Goal: Task Accomplishment & Management: Complete application form

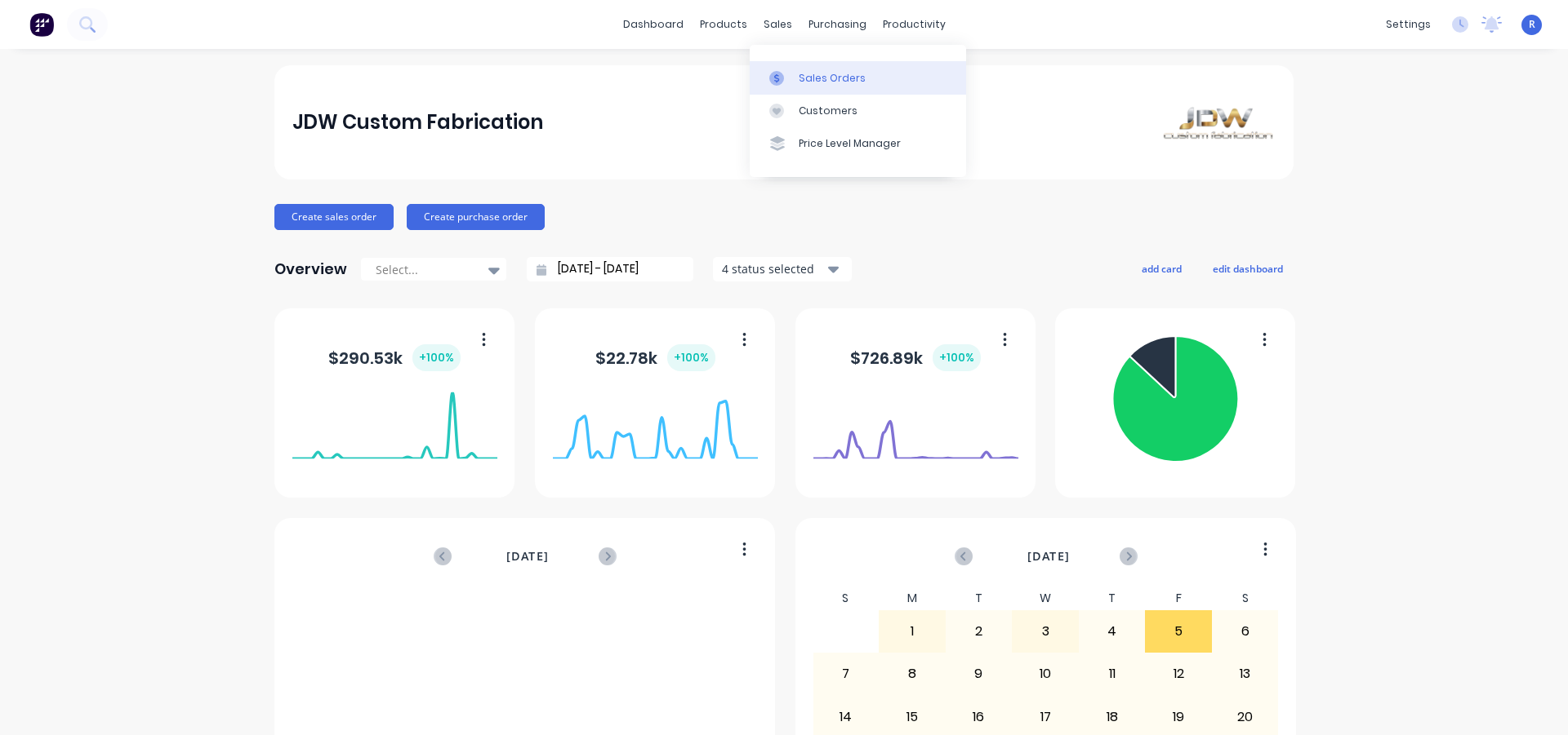
click at [824, 78] on div "Sales Orders" at bounding box center [833, 78] width 67 height 15
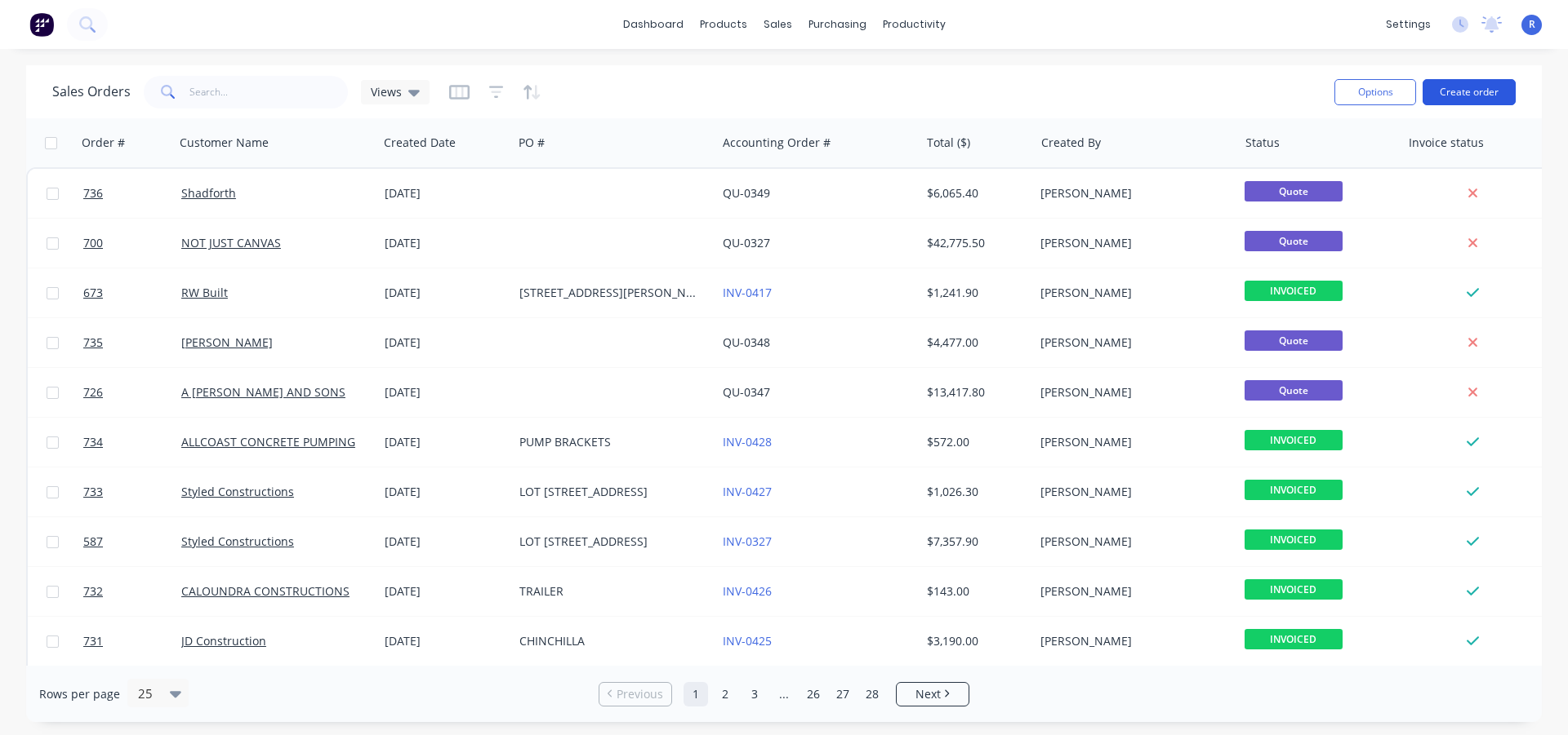
click at [1456, 97] on button "Create order" at bounding box center [1469, 93] width 93 height 27
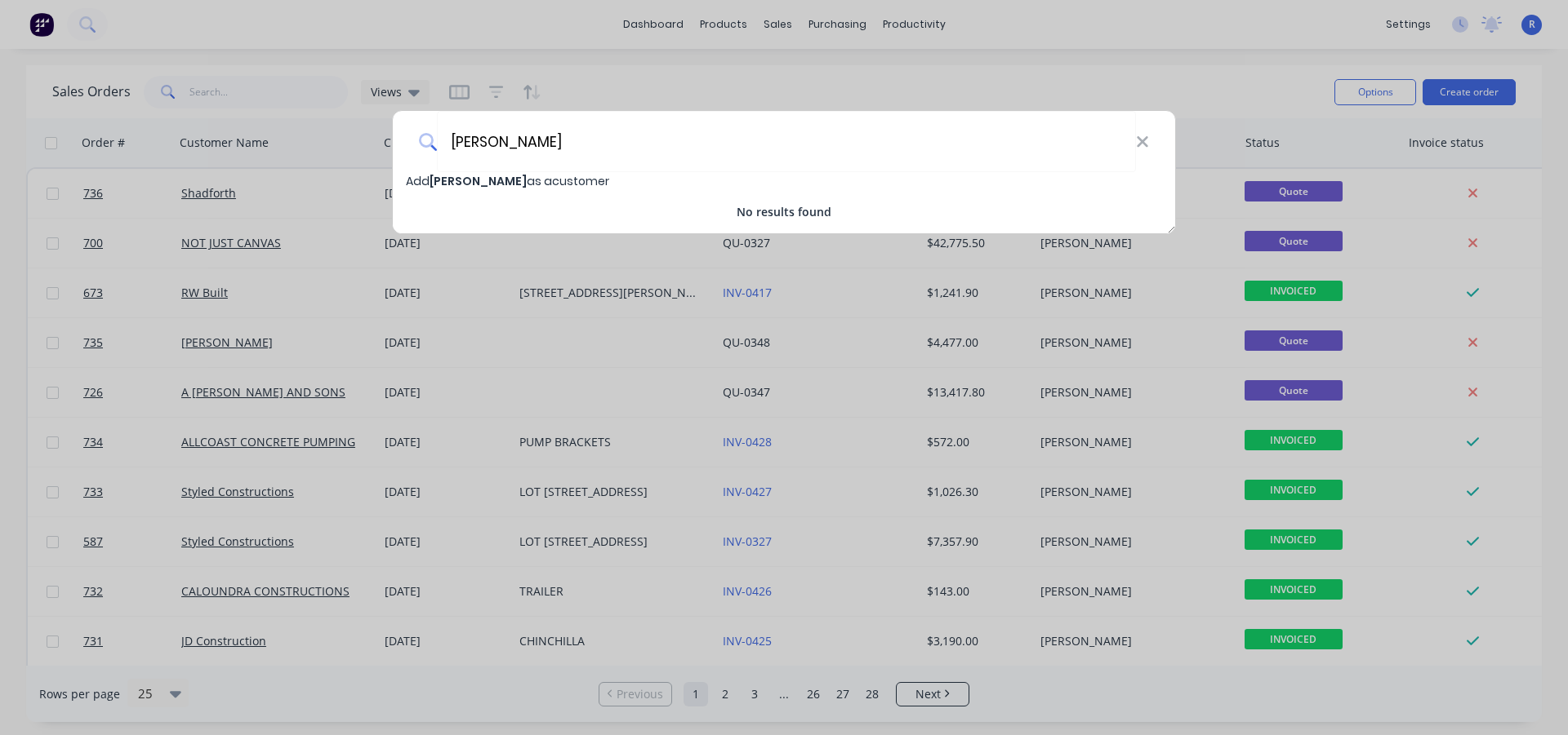
type input "[PERSON_NAME]"
click at [455, 178] on span "[PERSON_NAME]" at bounding box center [478, 181] width 97 height 16
select select "AU"
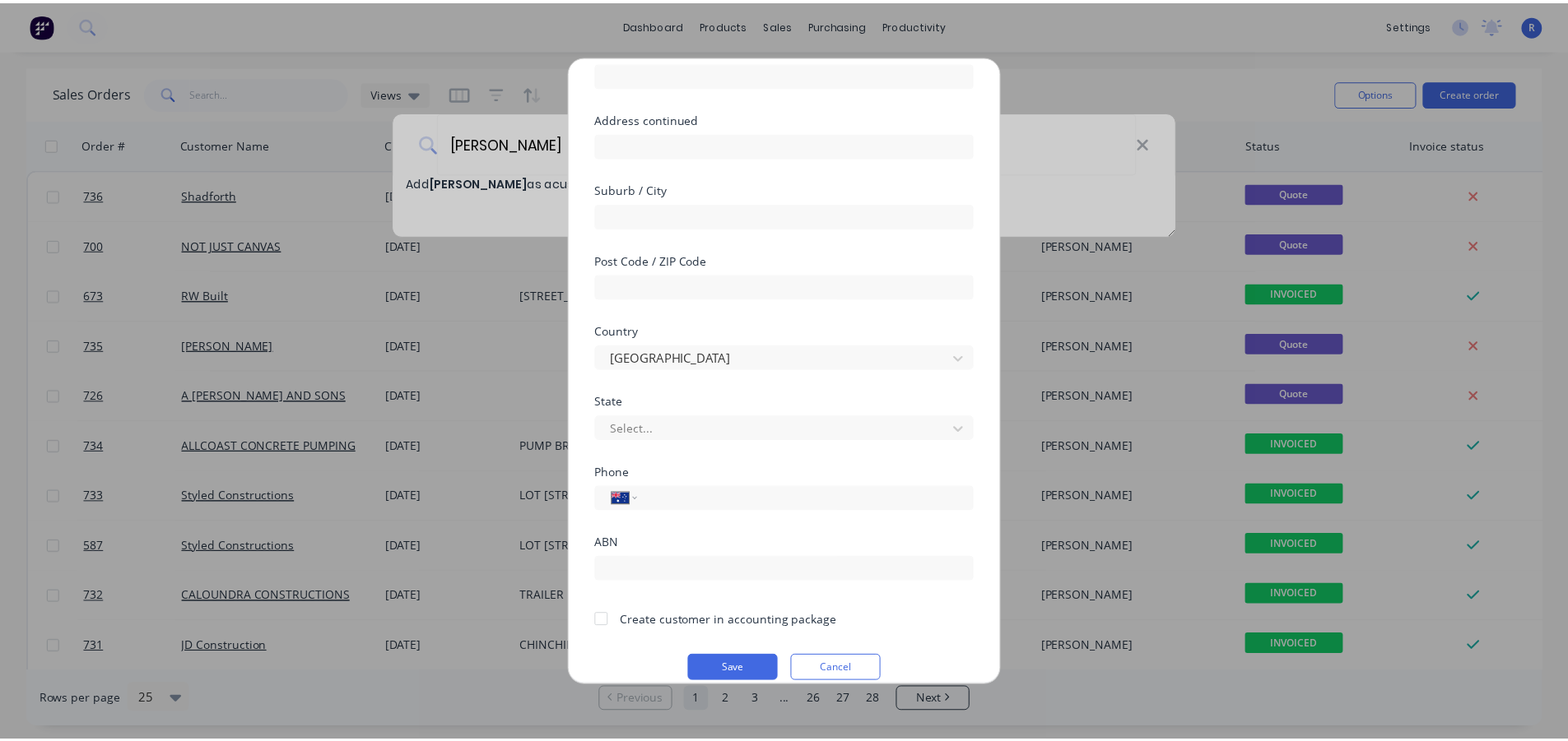
scroll to position [165, 0]
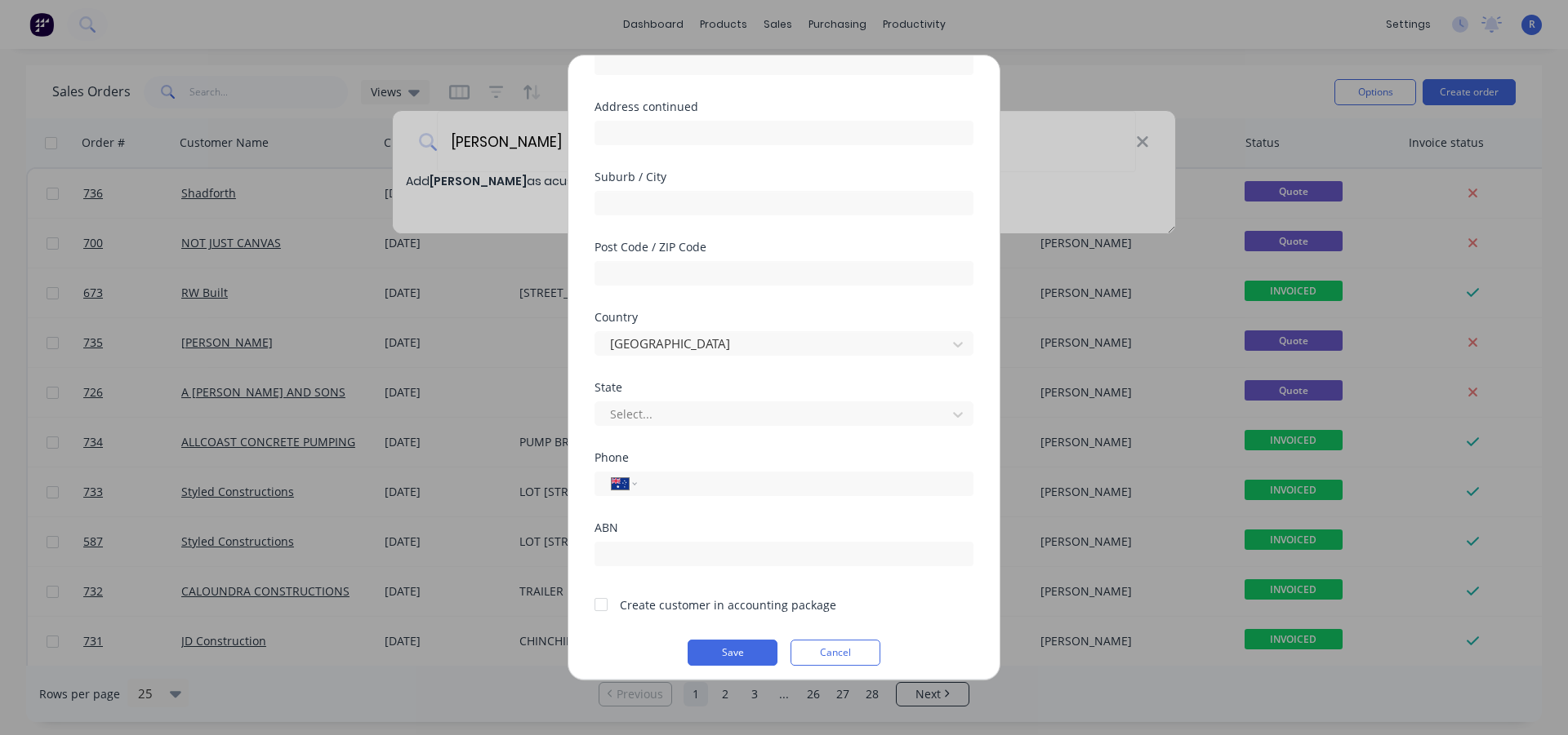
click at [601, 600] on div at bounding box center [601, 604] width 33 height 33
click at [721, 647] on button "Save" at bounding box center [733, 654] width 90 height 27
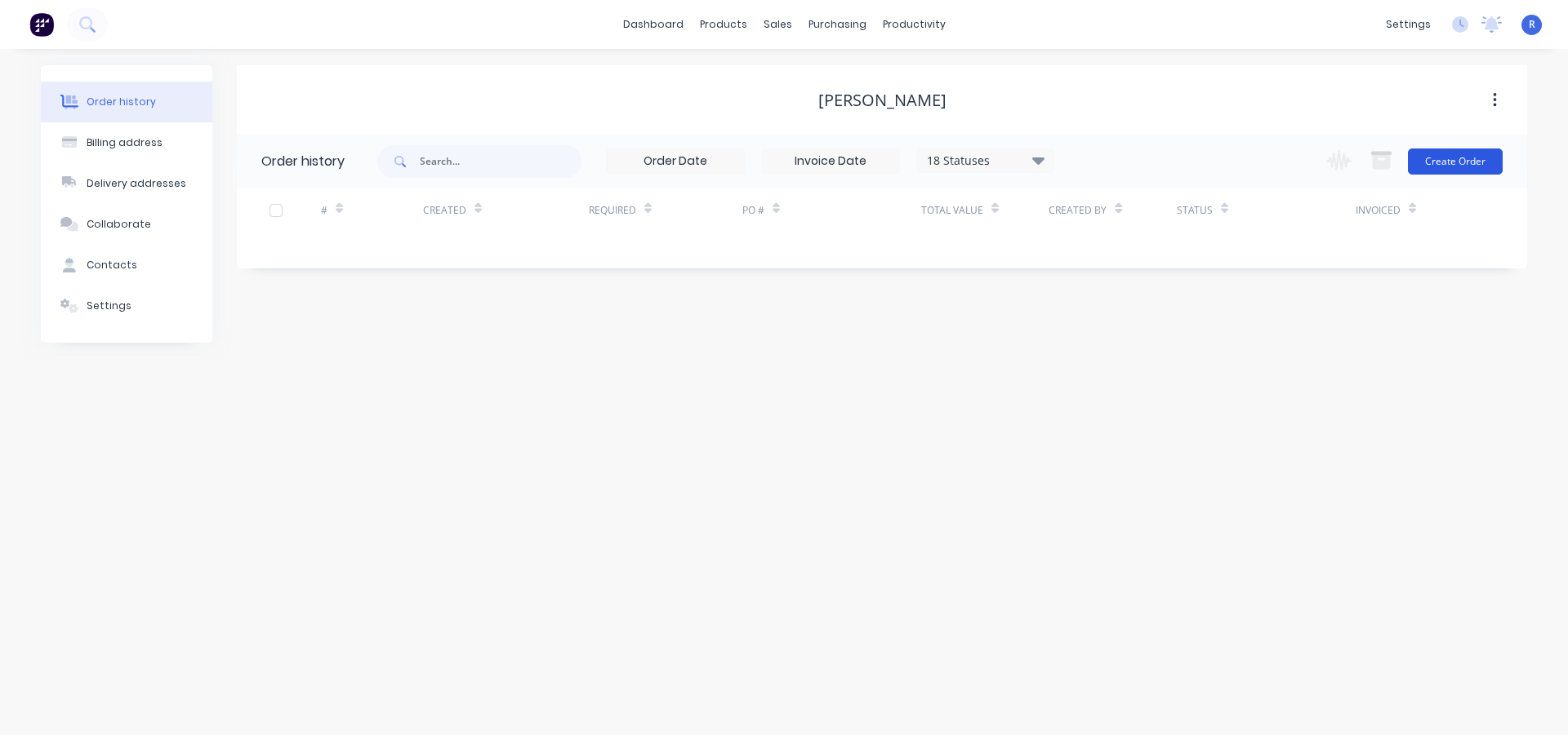
click at [1440, 160] on button "Create Order" at bounding box center [1455, 162] width 95 height 27
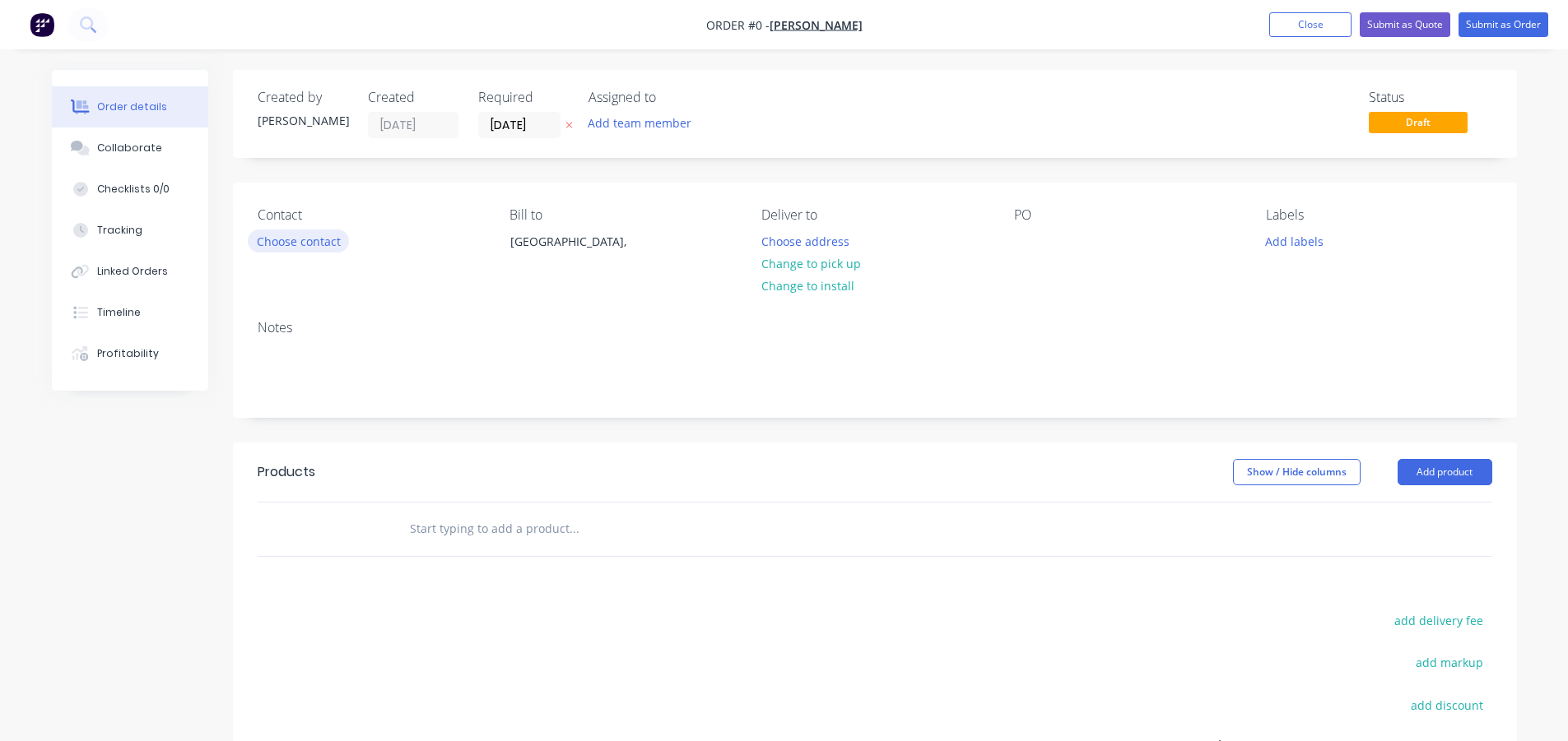
click at [288, 244] on button "Choose contact" at bounding box center [299, 240] width 102 height 22
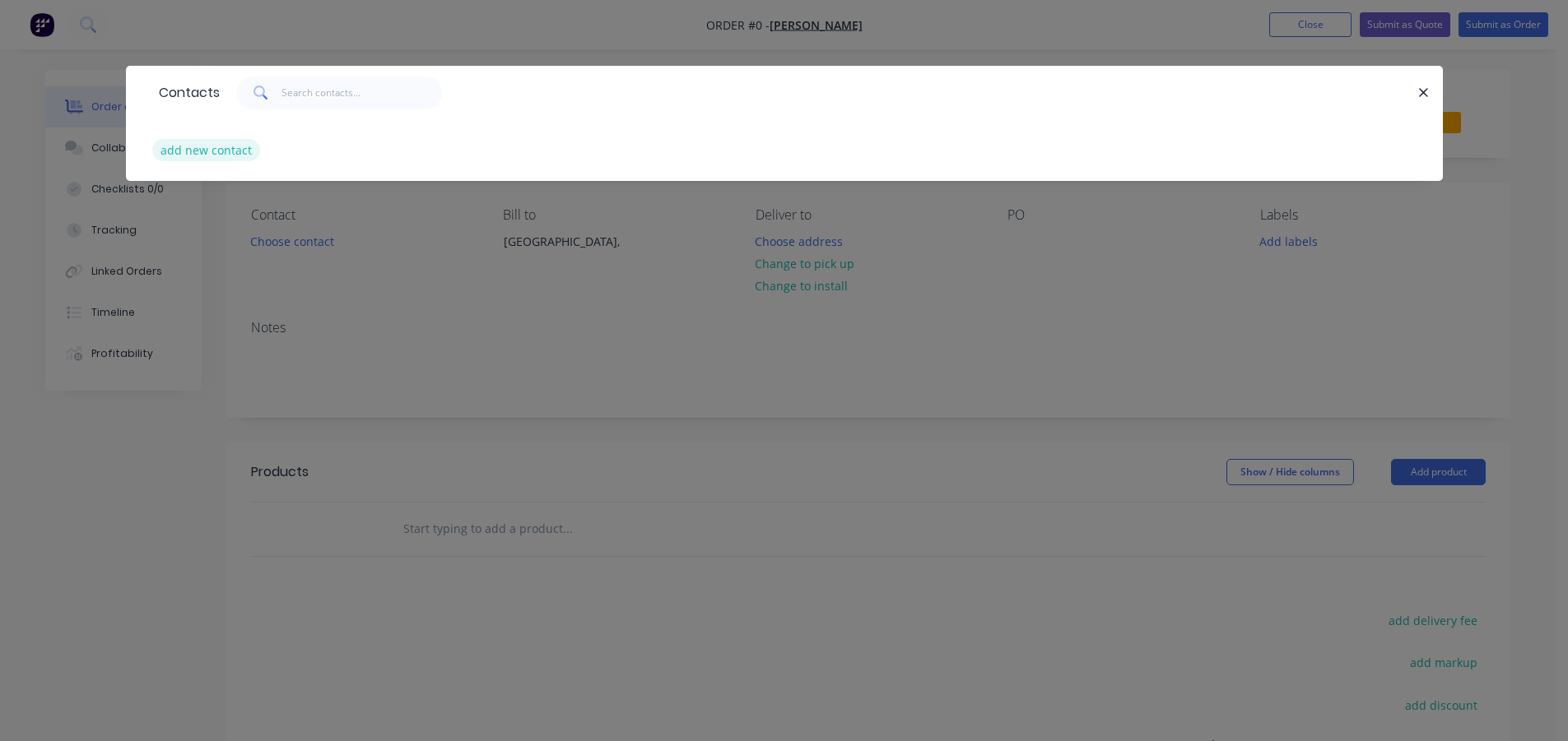
click at [223, 153] on button "add new contact" at bounding box center [207, 150] width 109 height 22
select select "AU"
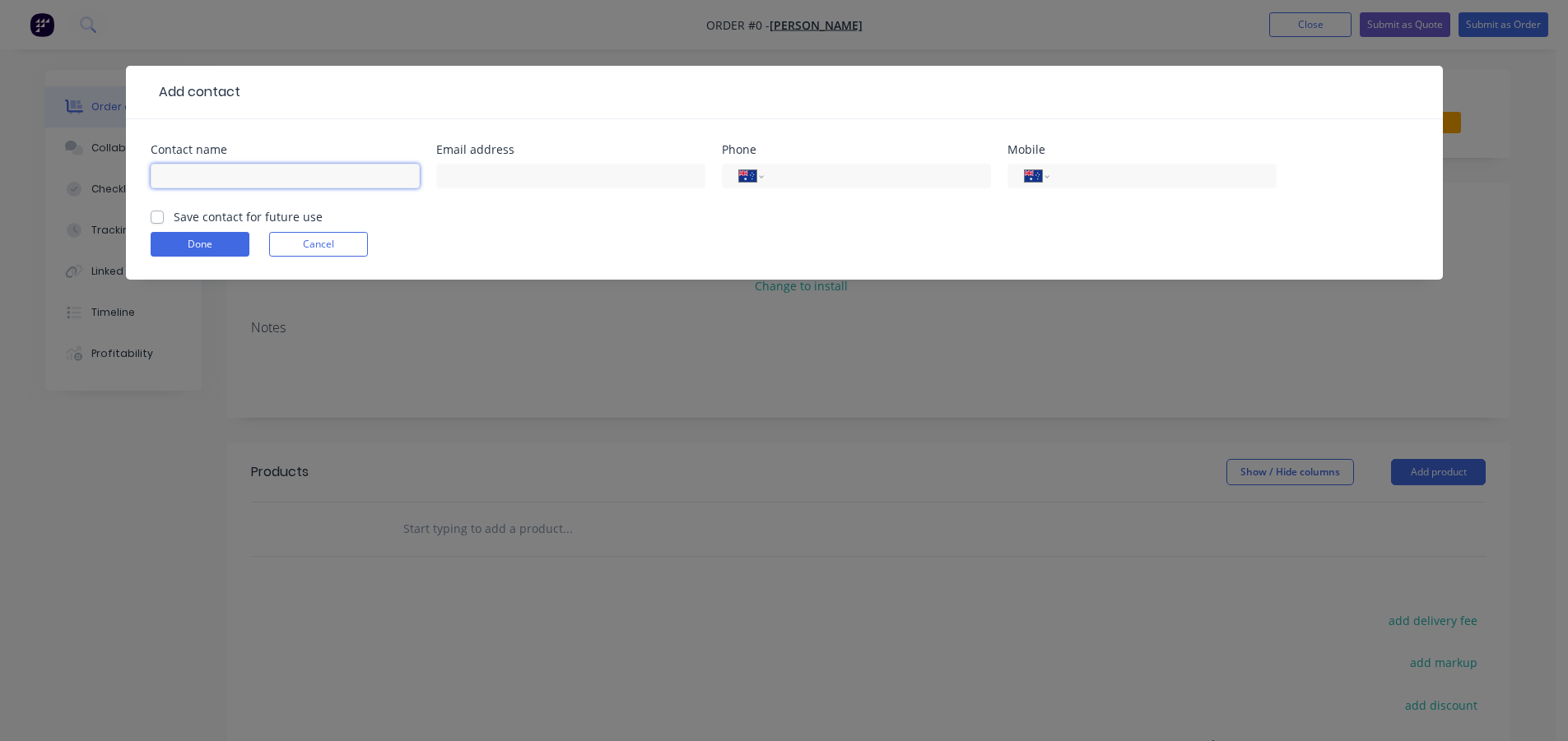
click at [262, 172] on input "text" at bounding box center [285, 177] width 269 height 25
type input "BEN"
click at [520, 174] on input "text" at bounding box center [571, 177] width 269 height 25
type input "[EMAIL_ADDRESS][DOMAIN_NAME]"
click at [1130, 179] on input "tel" at bounding box center [1159, 176] width 197 height 19
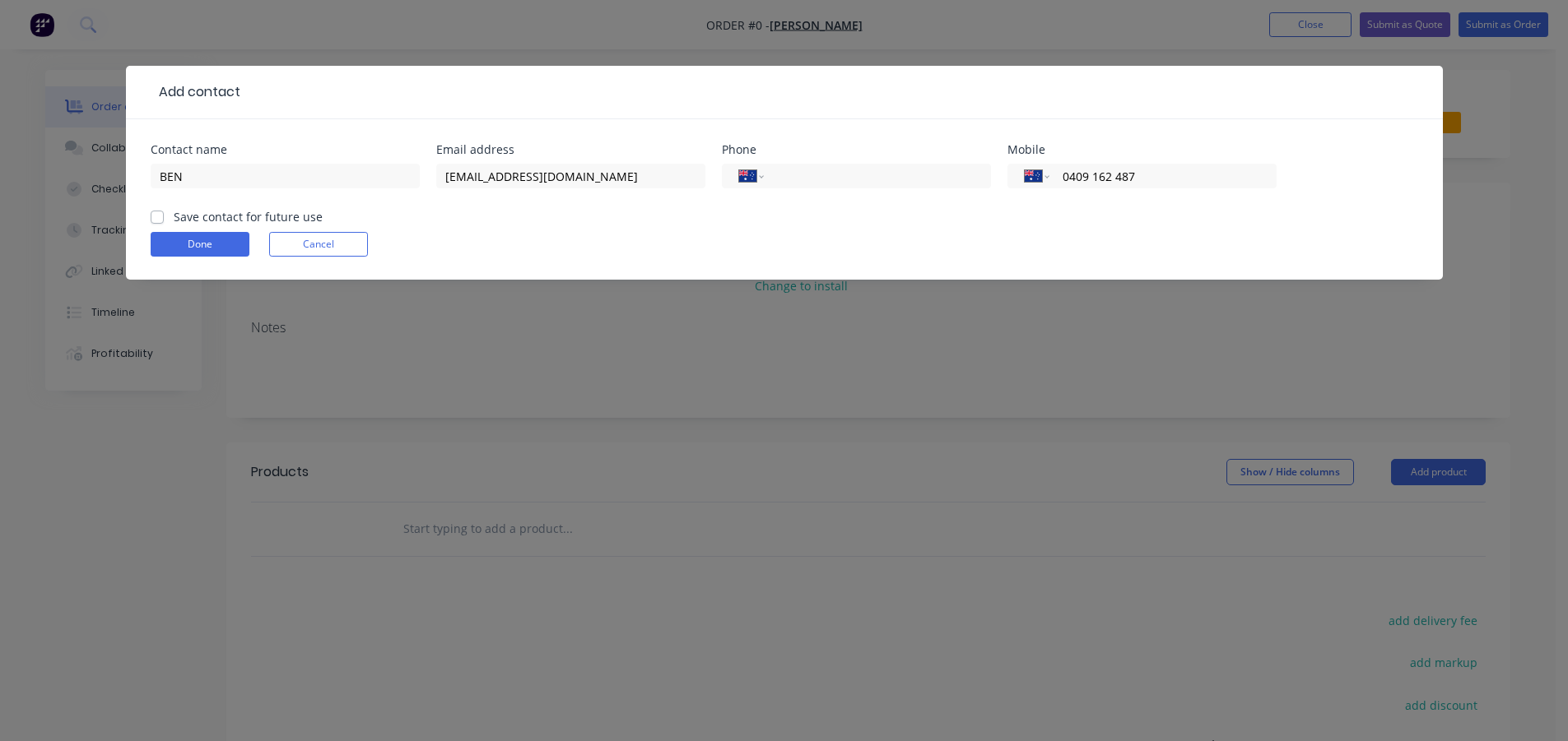
type input "0409 162 487"
click at [174, 213] on label "Save contact for future use" at bounding box center [248, 216] width 149 height 17
click at [156, 213] on input "Save contact for future use" at bounding box center [157, 216] width 13 height 16
checkbox input "true"
click at [184, 238] on button "Done" at bounding box center [200, 244] width 99 height 25
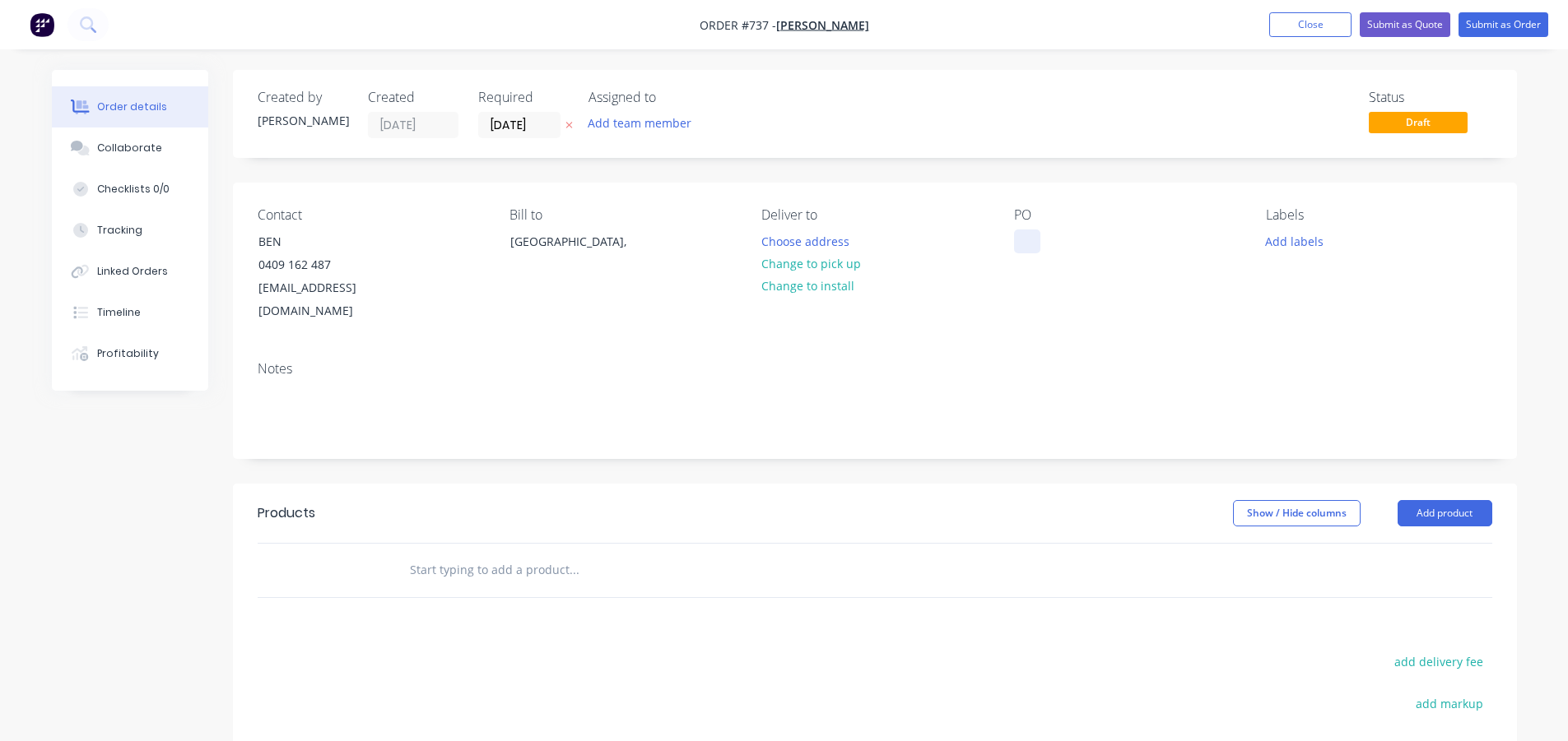
click at [1015, 242] on div at bounding box center [1027, 241] width 27 height 24
click at [1426, 500] on button "Add product" at bounding box center [1445, 514] width 95 height 27
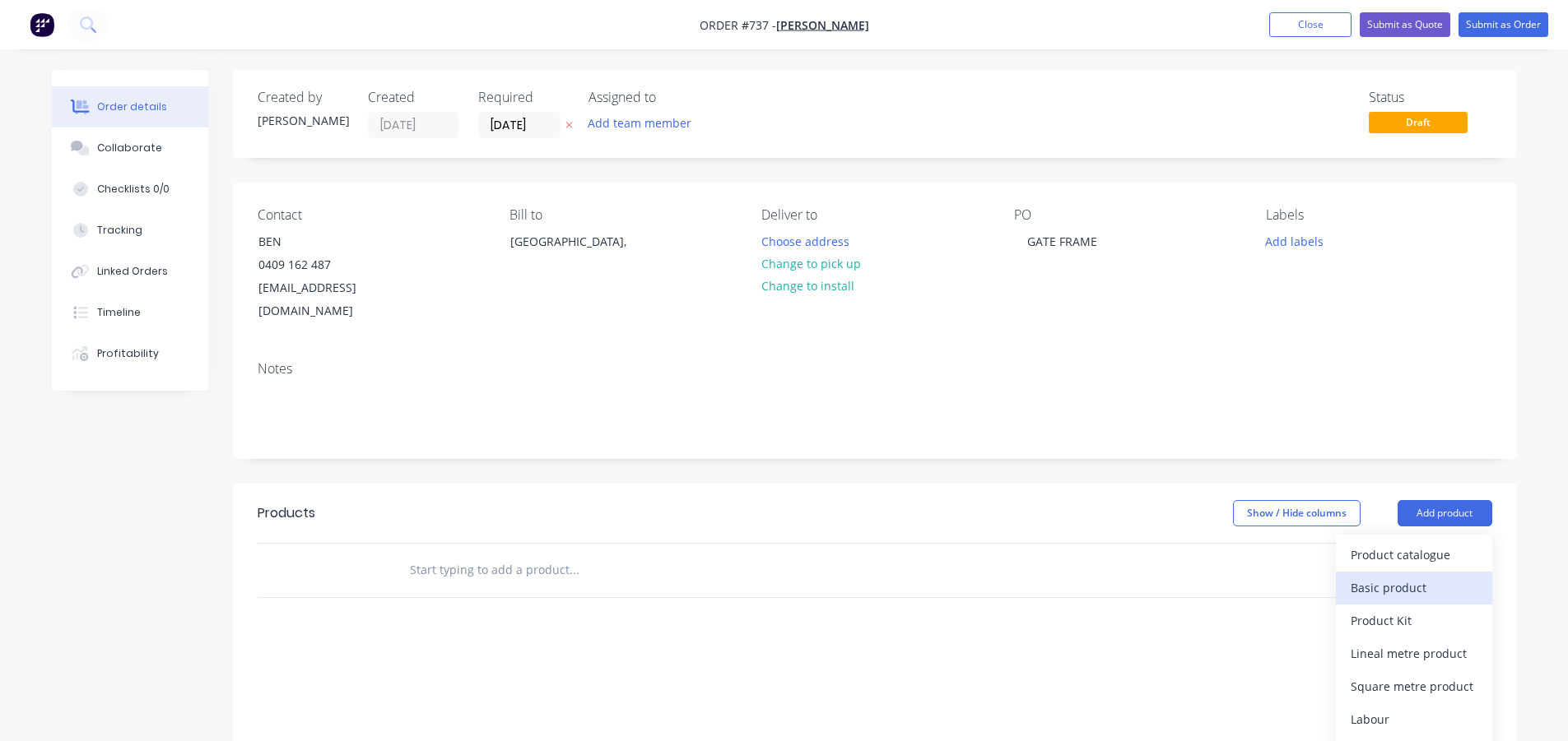
click at [1380, 576] on div "Basic product" at bounding box center [1414, 588] width 127 height 24
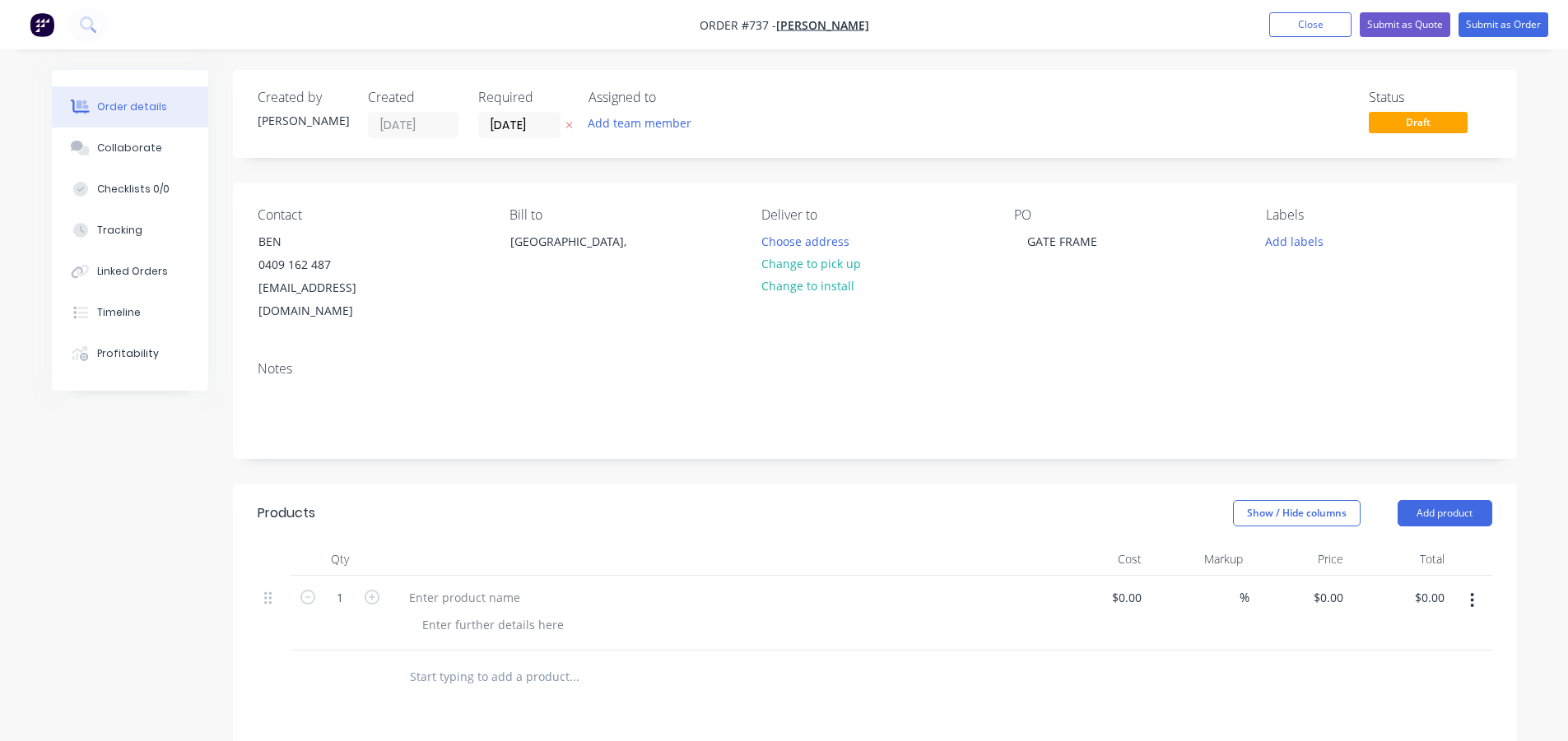
click at [478, 576] on div at bounding box center [719, 613] width 658 height 75
click at [474, 586] on div at bounding box center [465, 597] width 137 height 24
click at [468, 613] on div at bounding box center [493, 625] width 168 height 24
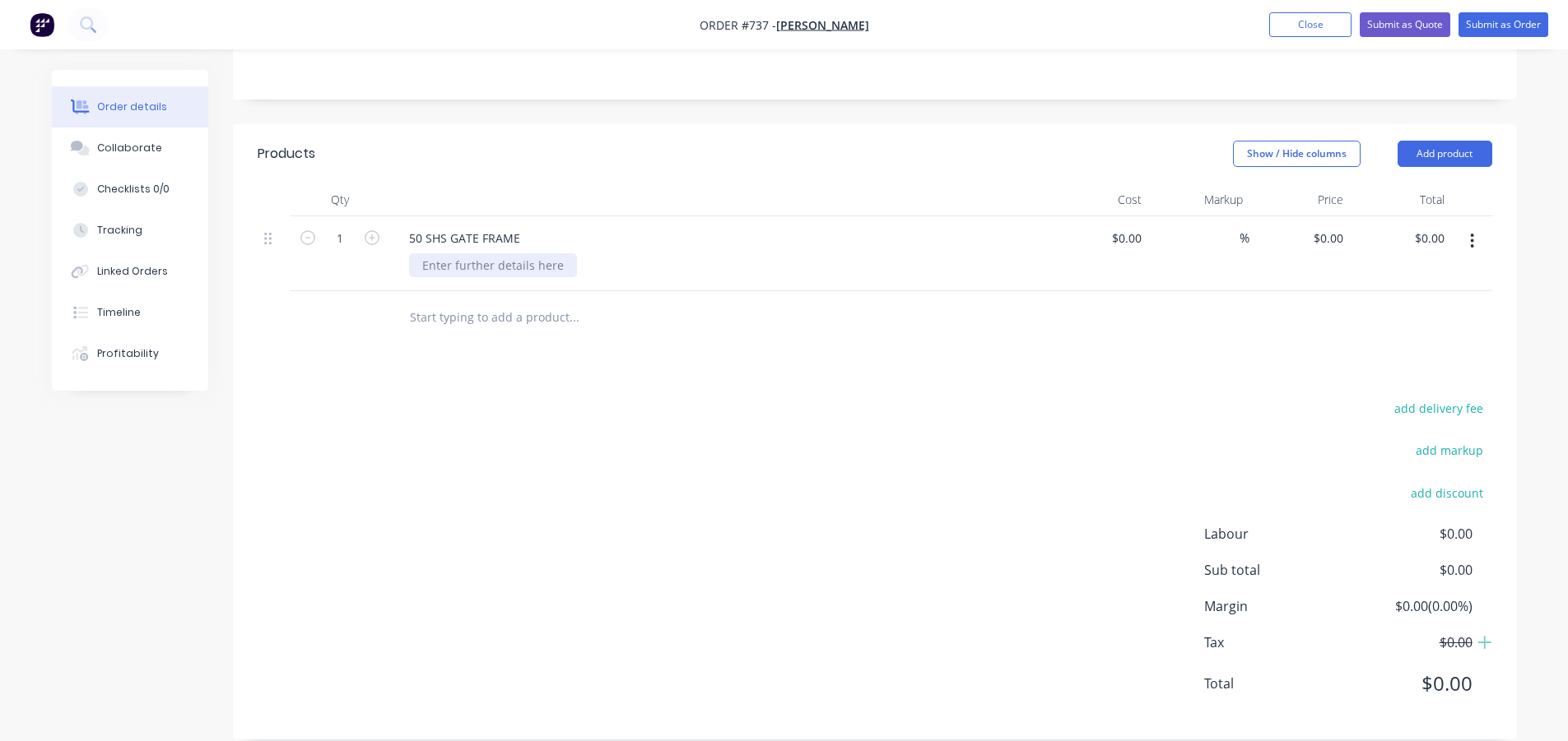
click at [452, 253] on div at bounding box center [493, 265] width 168 height 24
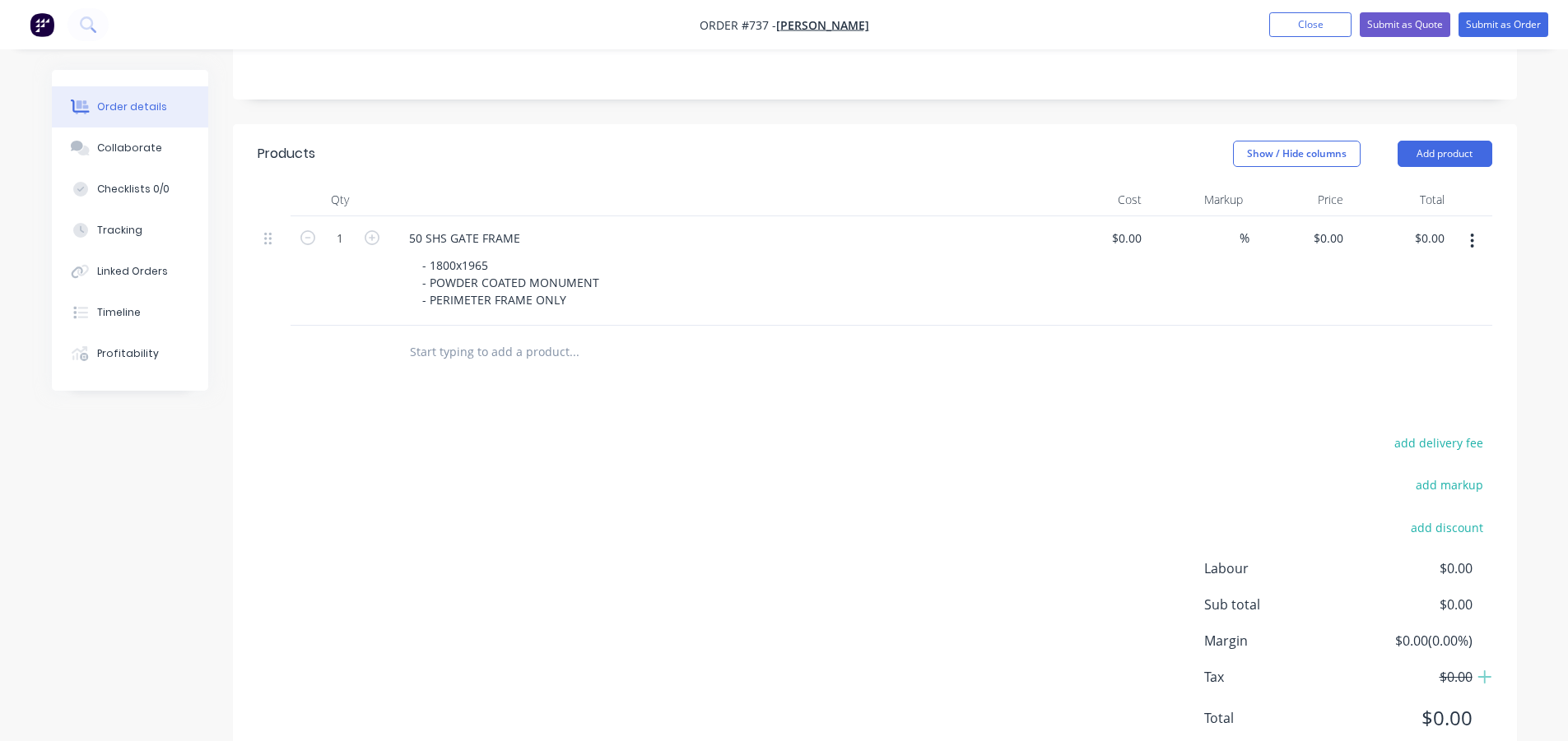
click at [744, 391] on div "Products Show / Hide columns Add product Qty Cost Markup Price Total 1 50 SHS G…" at bounding box center [875, 449] width 1284 height 650
click at [1345, 226] on input "0" at bounding box center [1331, 238] width 37 height 24
type input "$626.00"
click at [745, 563] on div "add delivery fee add markup add discount Labour $0.00 Sub total $0.00 Margin $0…" at bounding box center [875, 591] width 1234 height 317
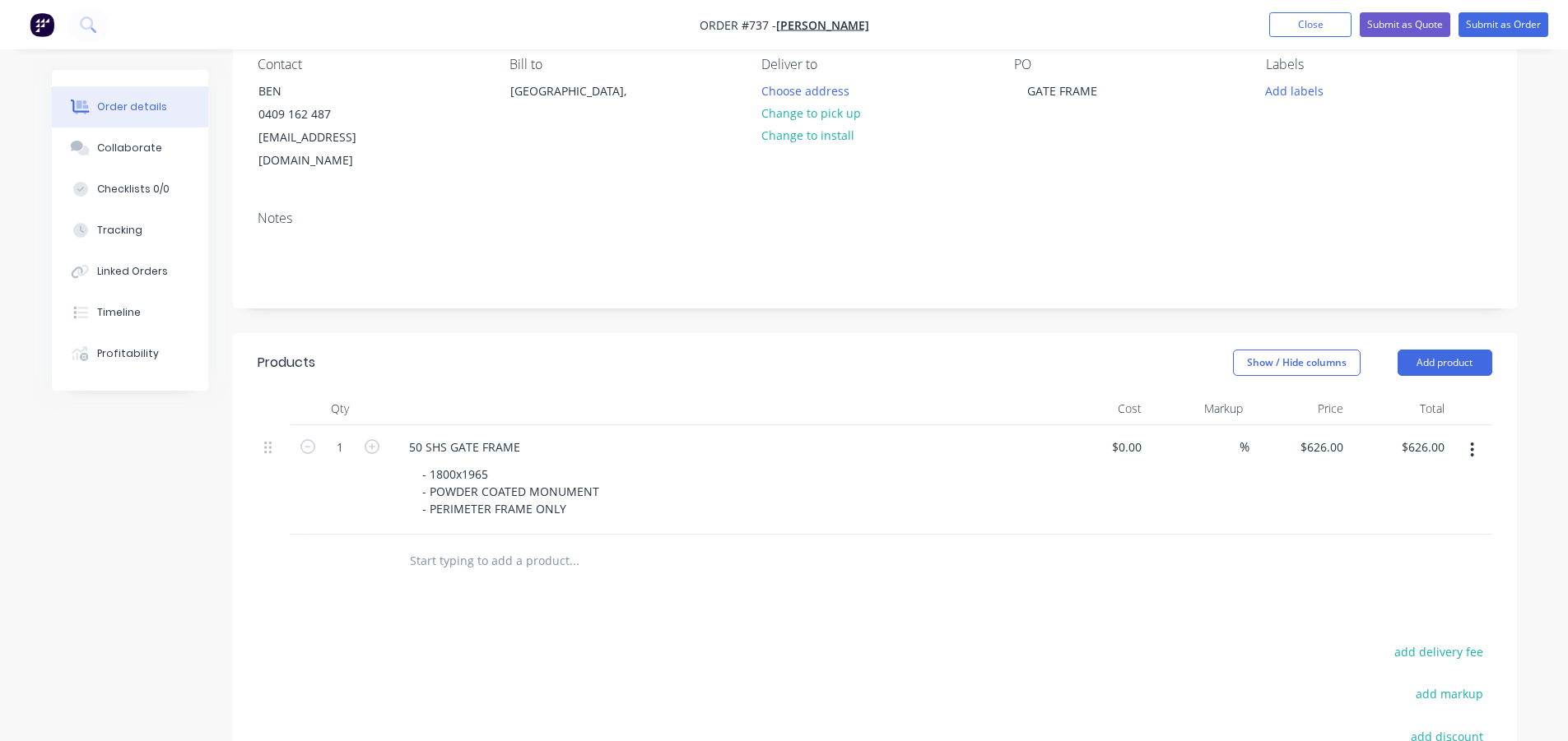
scroll to position [165, 0]
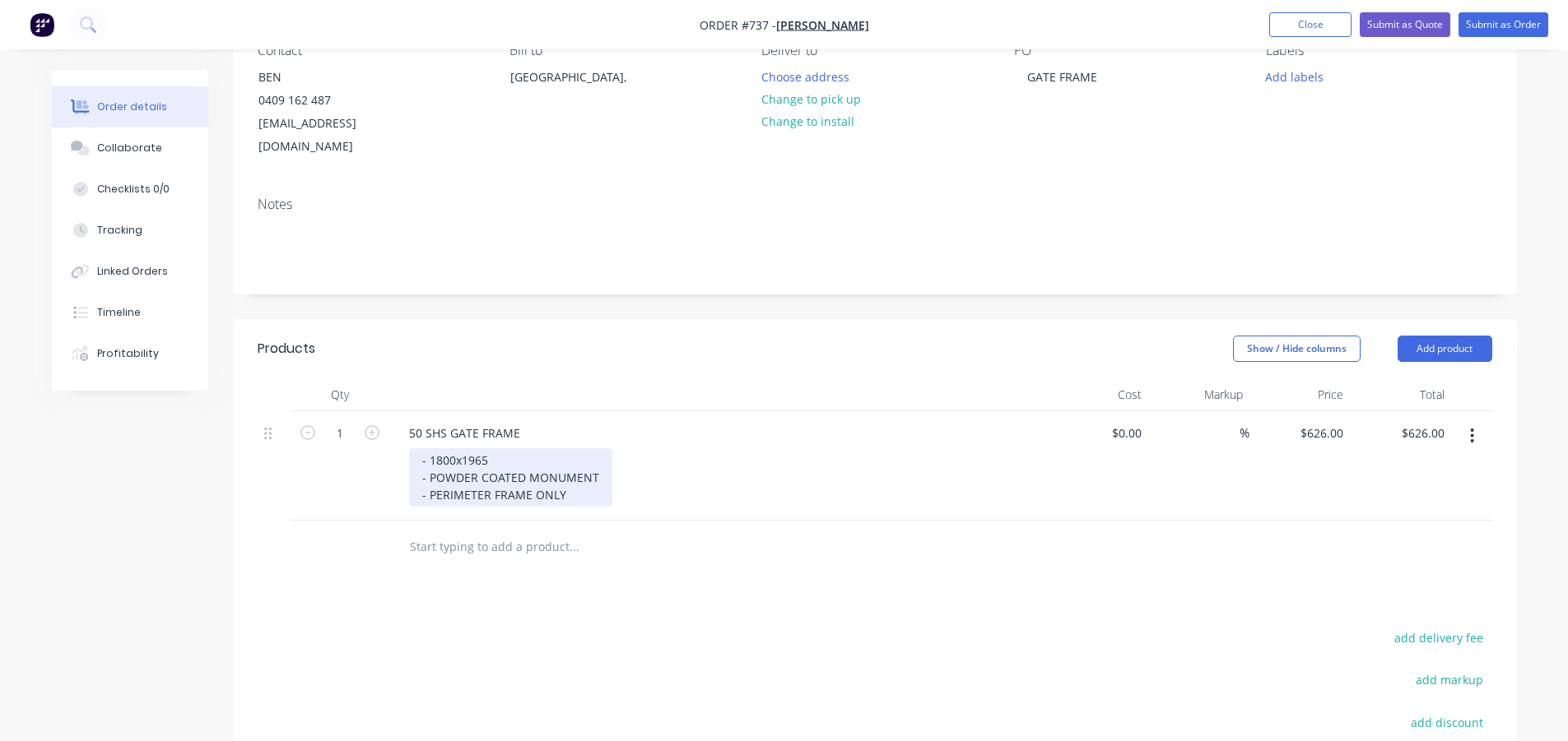
click at [573, 472] on div "- 1800x1965 - POWDER COATED MONUMENT - PERIMETER FRAME ONLY" at bounding box center [511, 478] width 203 height 59
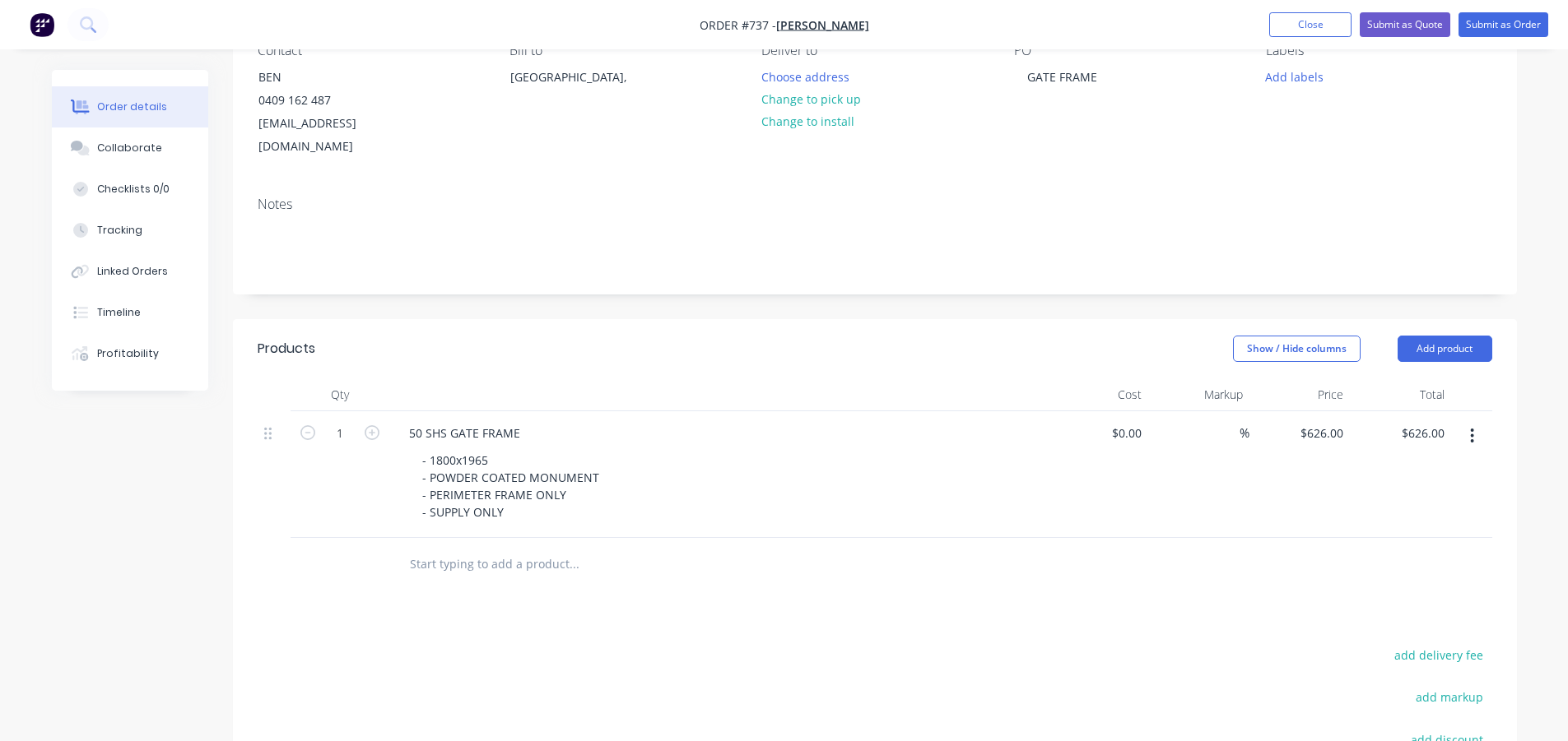
click at [768, 581] on div "Products Show / Hide columns Add product Qty Cost Markup Price Total 1 50 SHS G…" at bounding box center [875, 653] width 1284 height 667
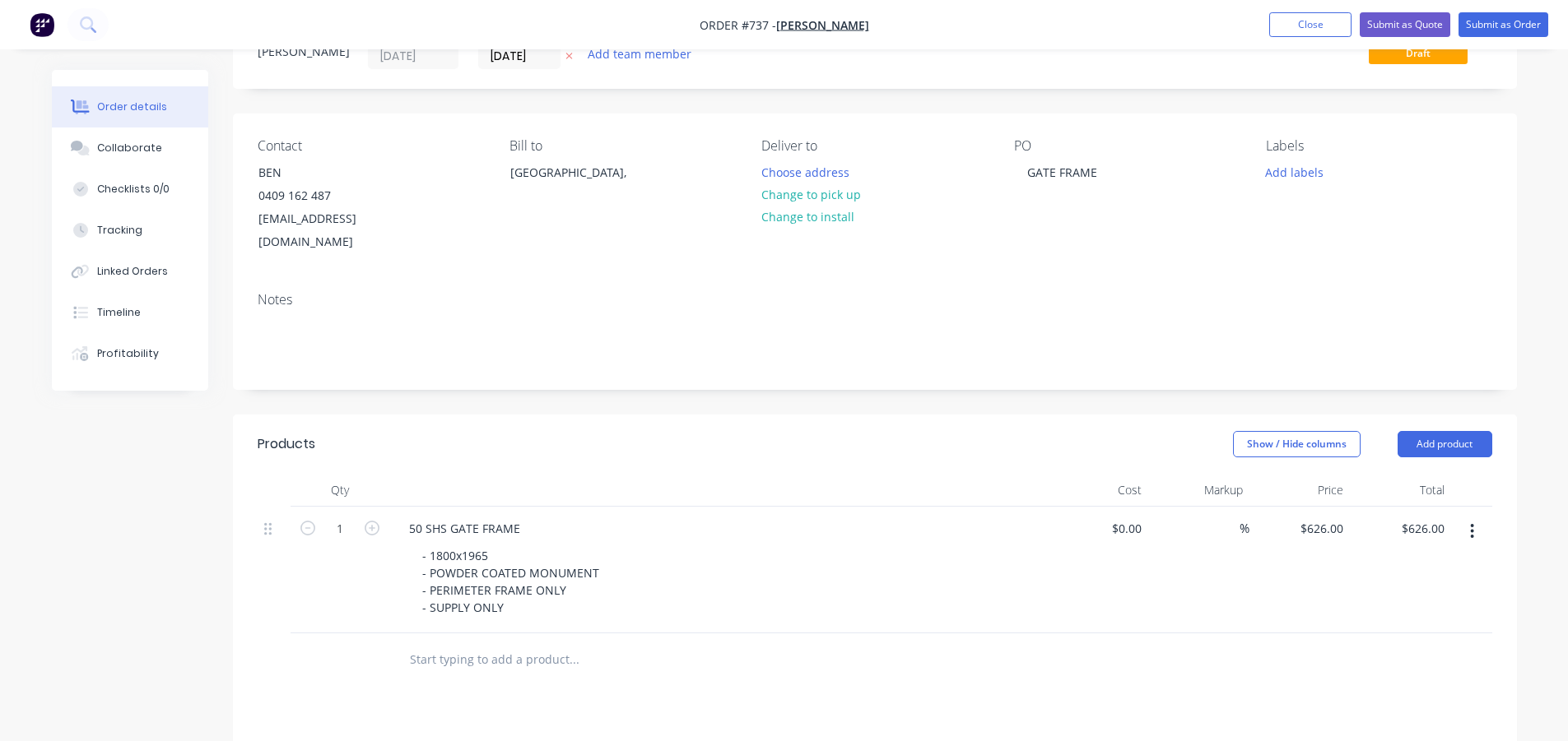
scroll to position [0, 0]
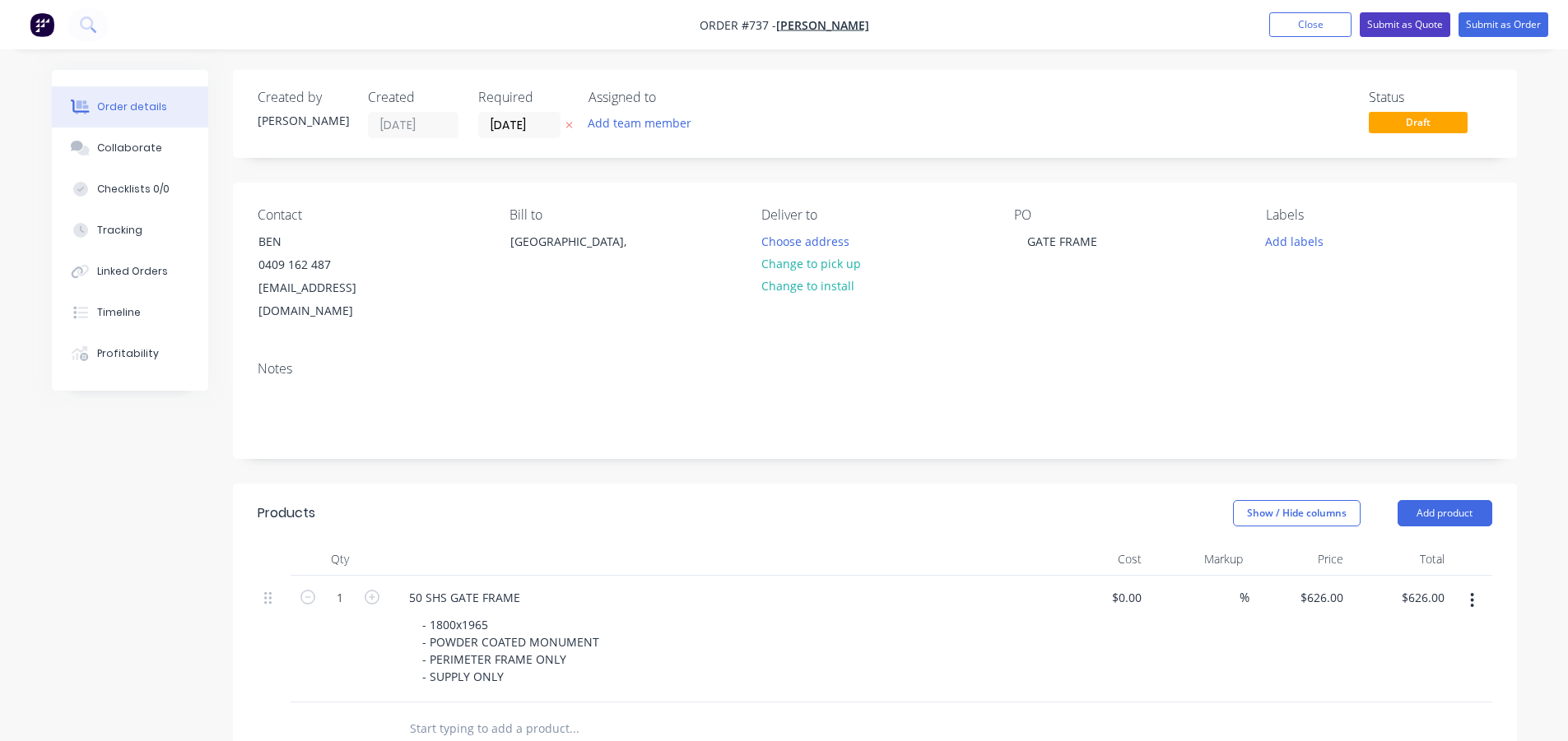
click at [1374, 21] on button "Submit as Quote" at bounding box center [1406, 25] width 91 height 25
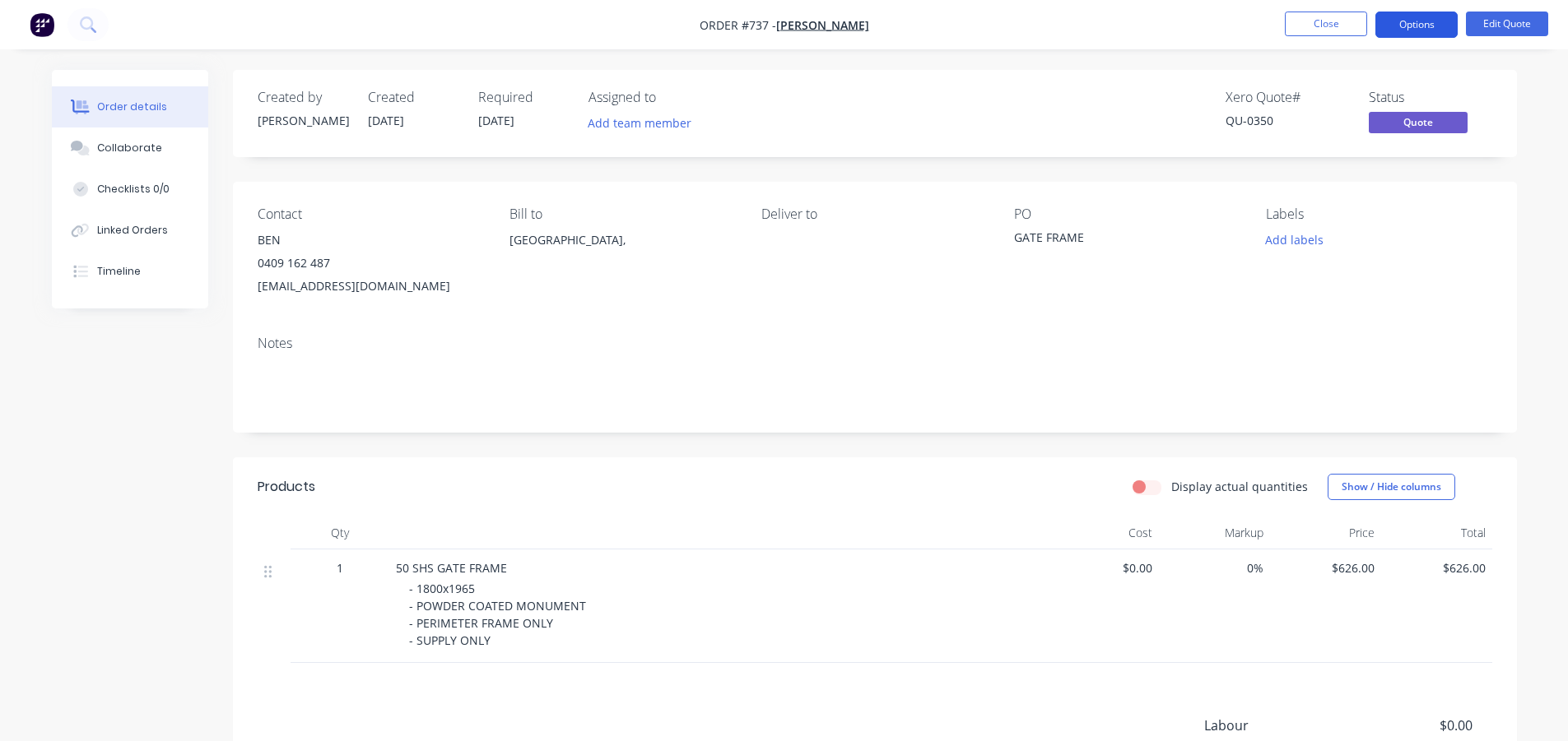
click at [1408, 27] on button "Options" at bounding box center [1416, 25] width 82 height 27
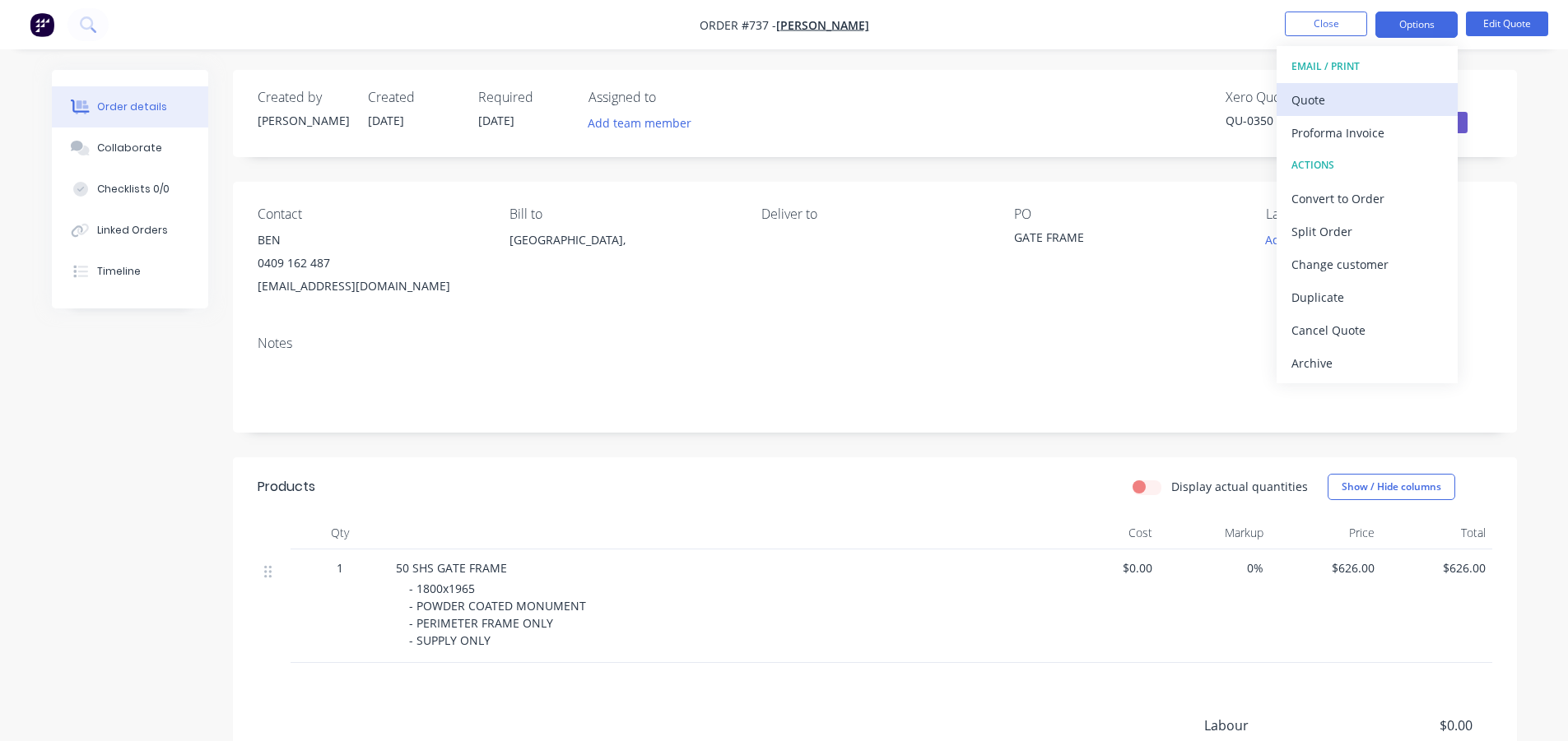
click at [1347, 89] on div "Quote" at bounding box center [1367, 100] width 152 height 24
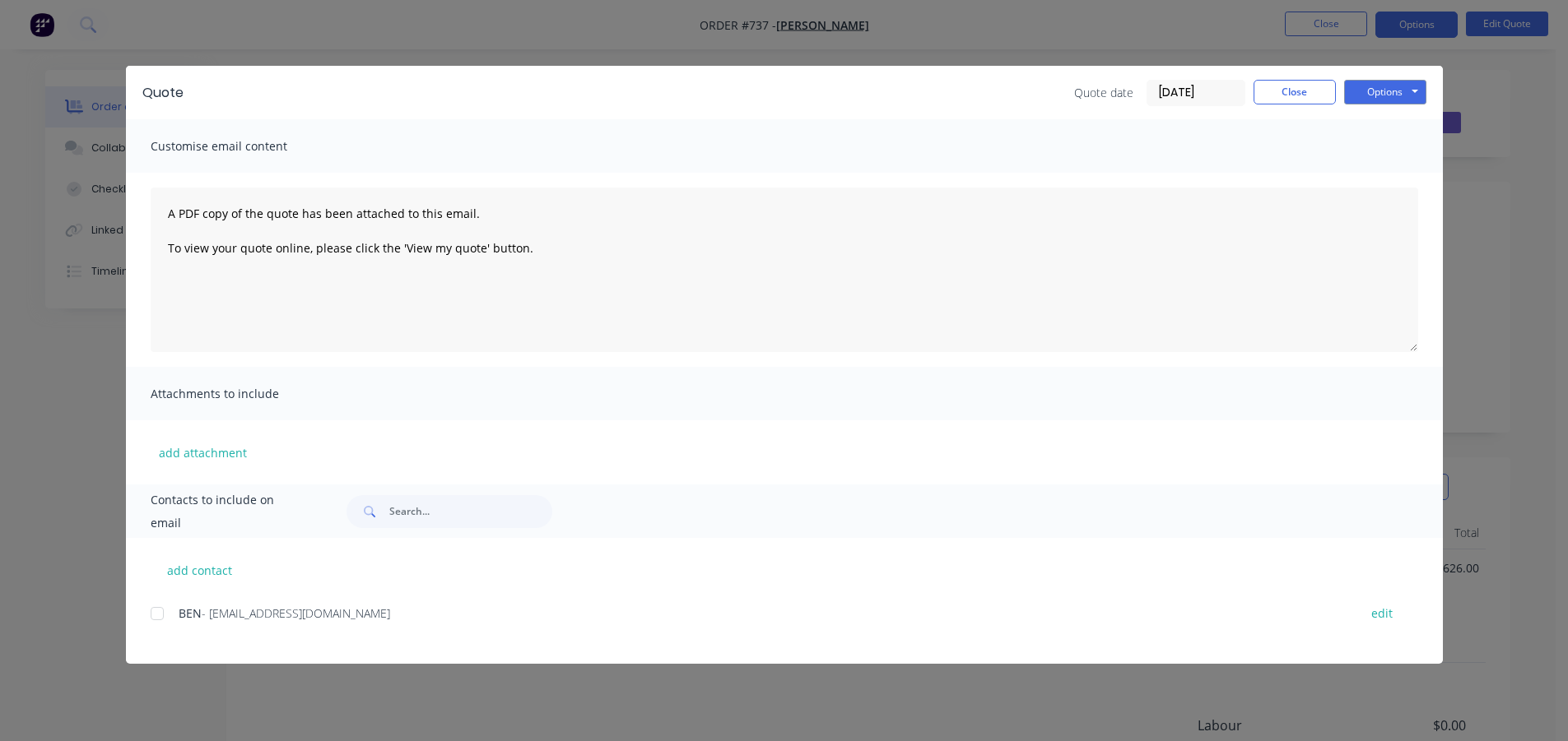
click at [154, 616] on div at bounding box center [157, 613] width 33 height 33
click at [1286, 88] on button "Close" at bounding box center [1295, 93] width 82 height 25
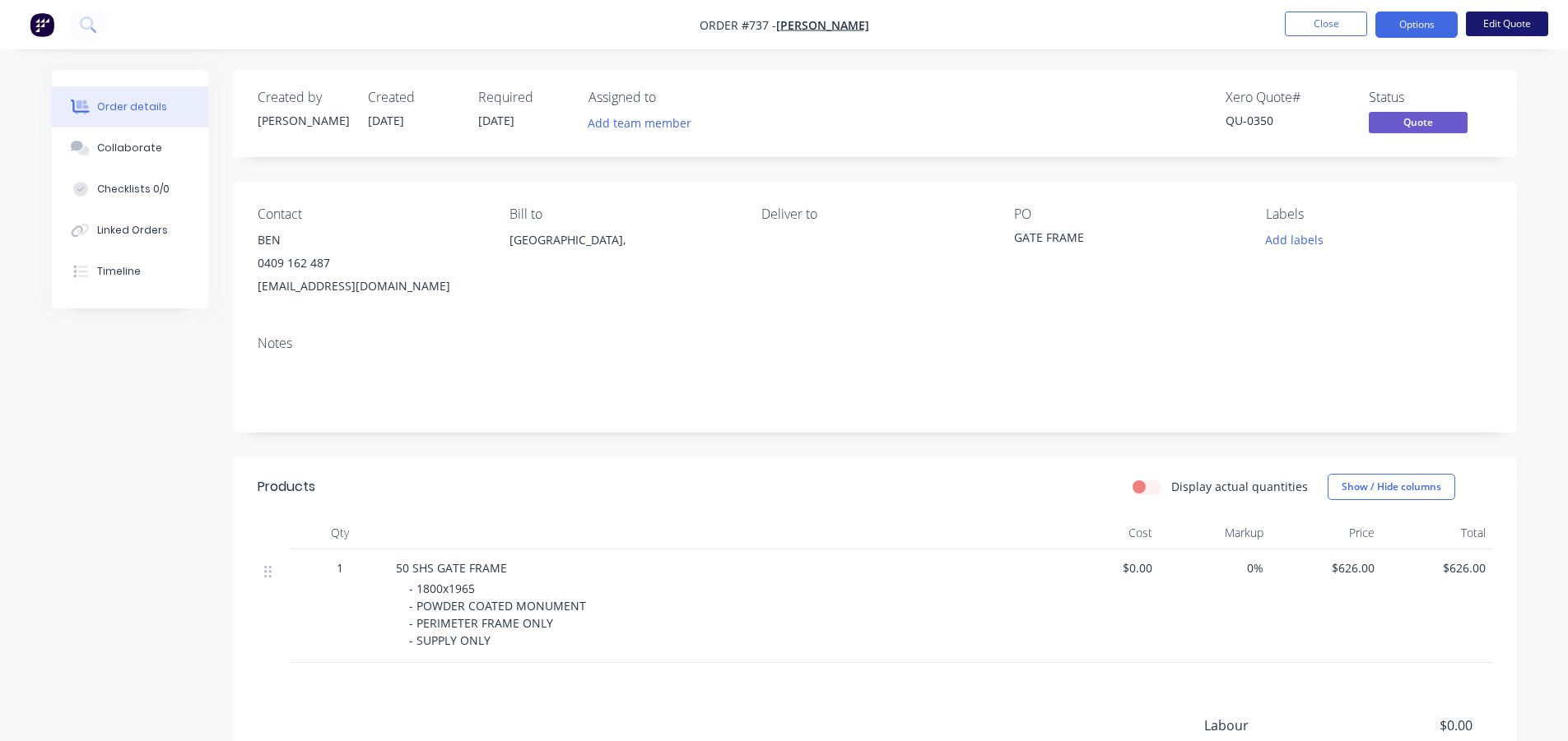
click at [1502, 27] on button "Edit Quote" at bounding box center [1507, 24] width 82 height 25
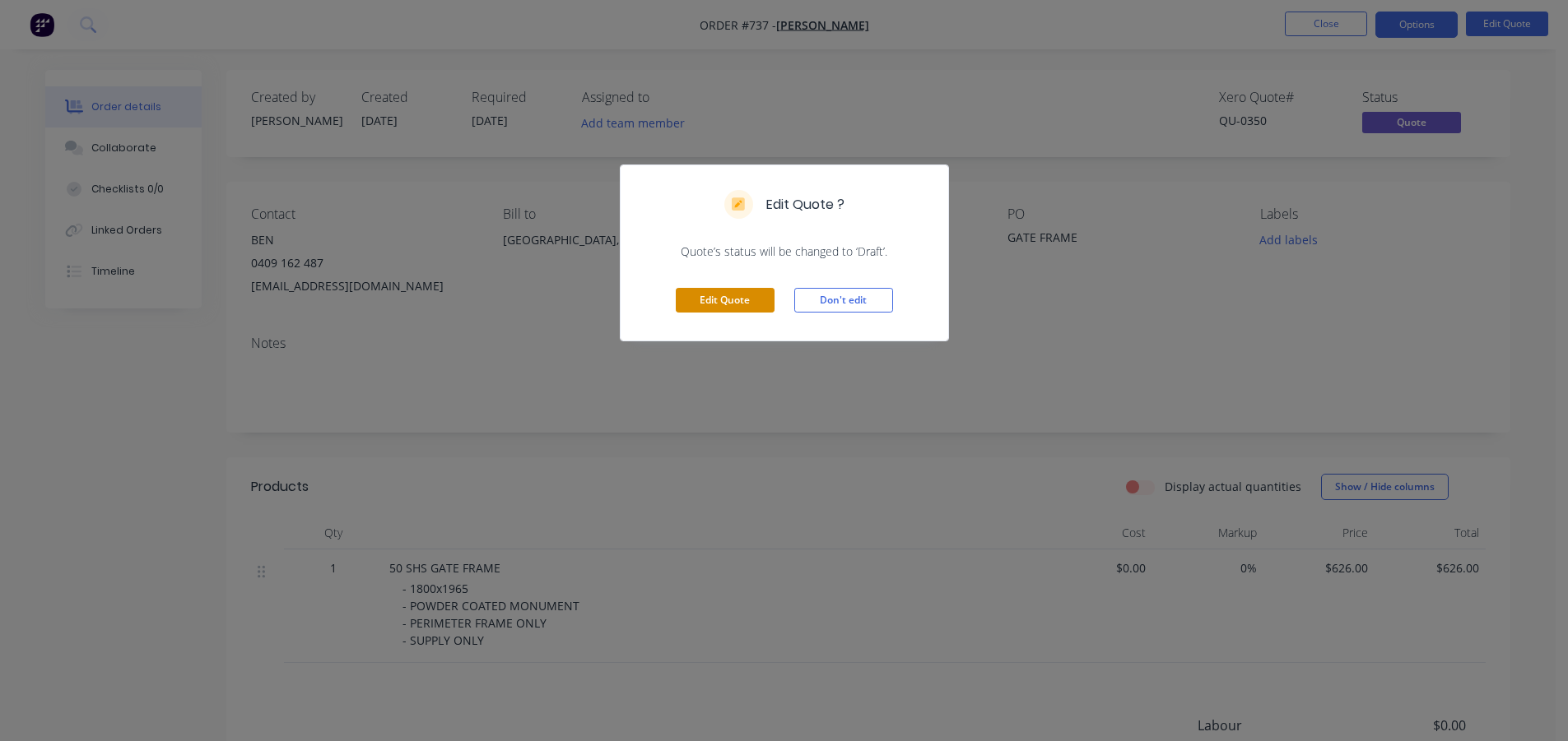
click at [733, 301] on button "Edit Quote" at bounding box center [725, 301] width 99 height 25
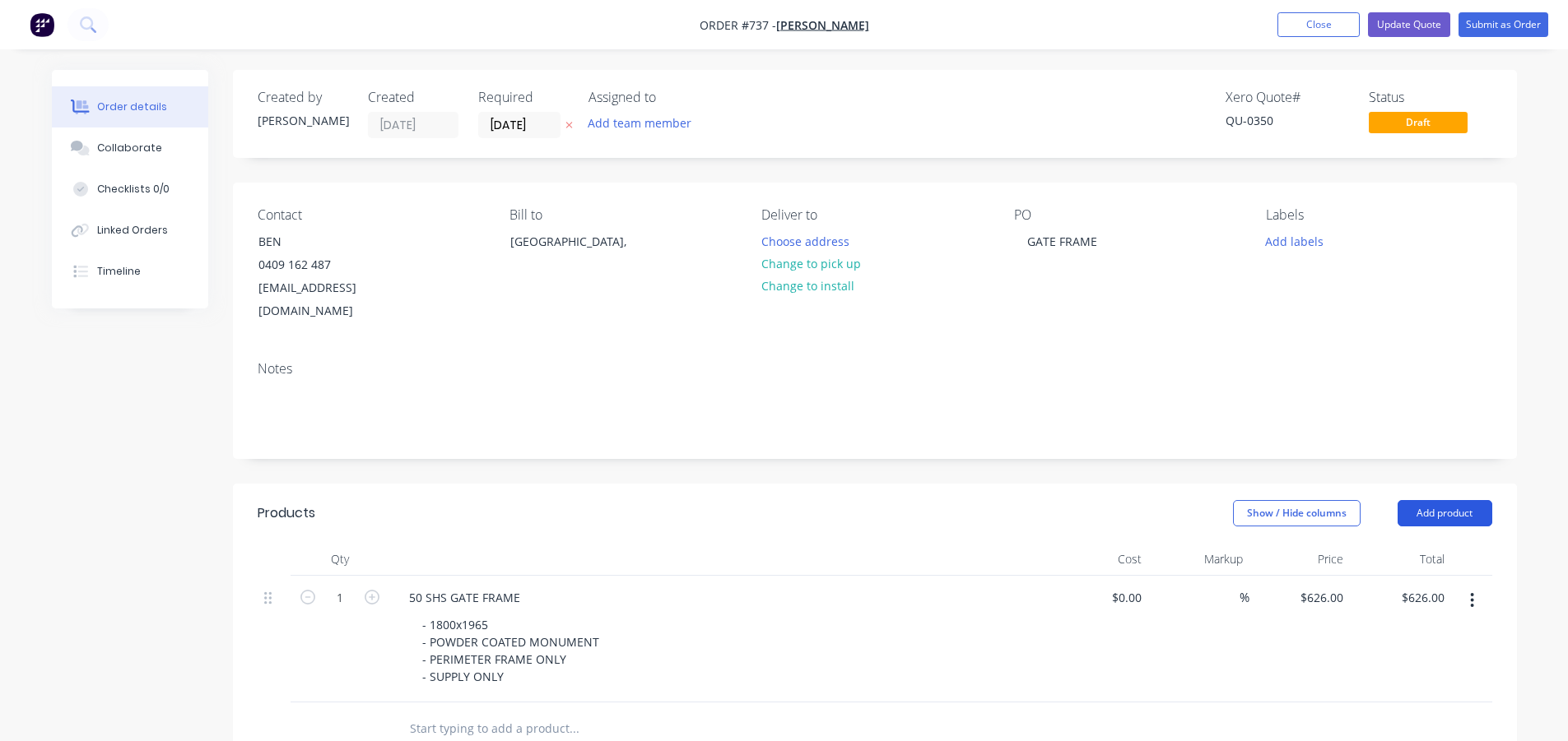
click at [1426, 500] on button "Add product" at bounding box center [1445, 514] width 95 height 27
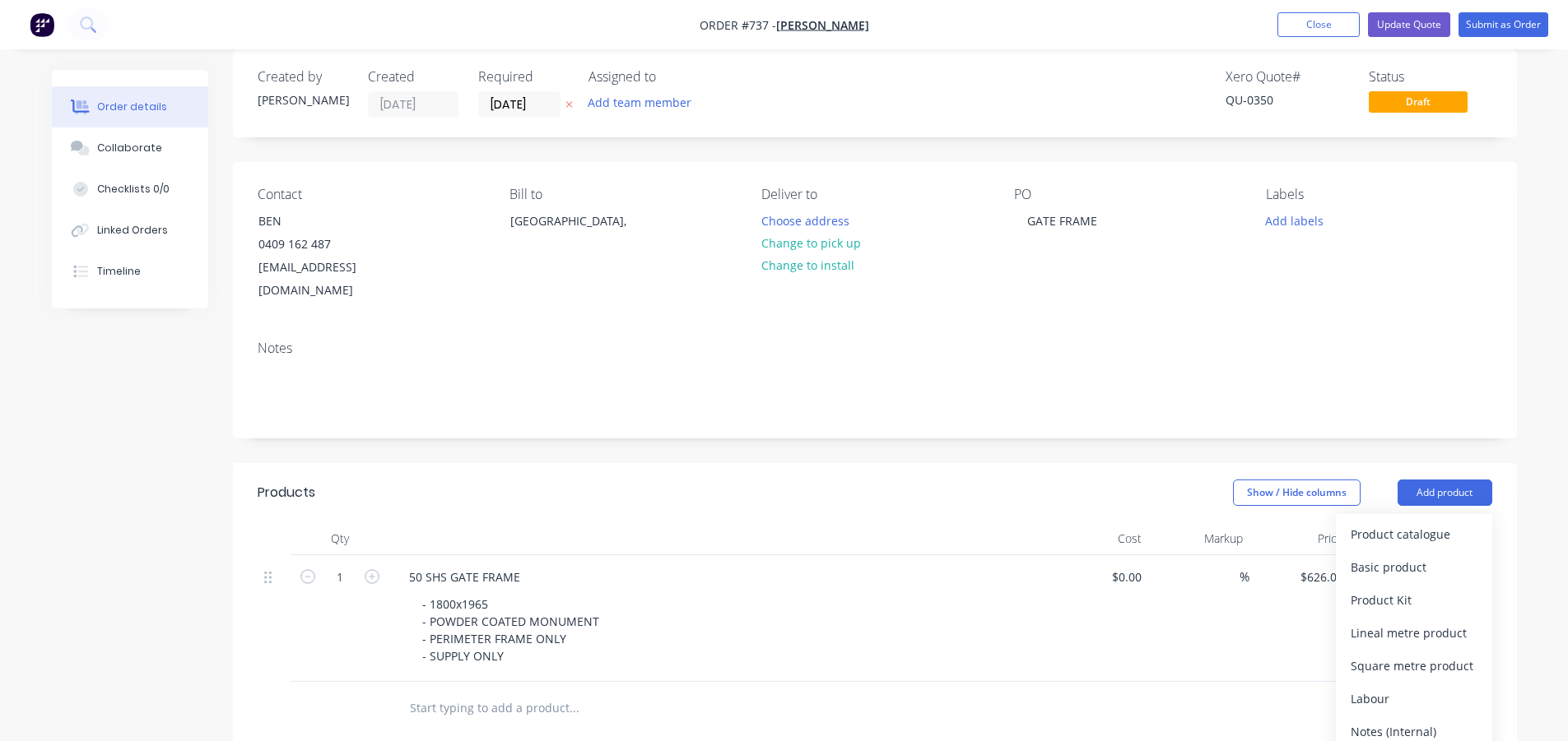
scroll to position [82, 0]
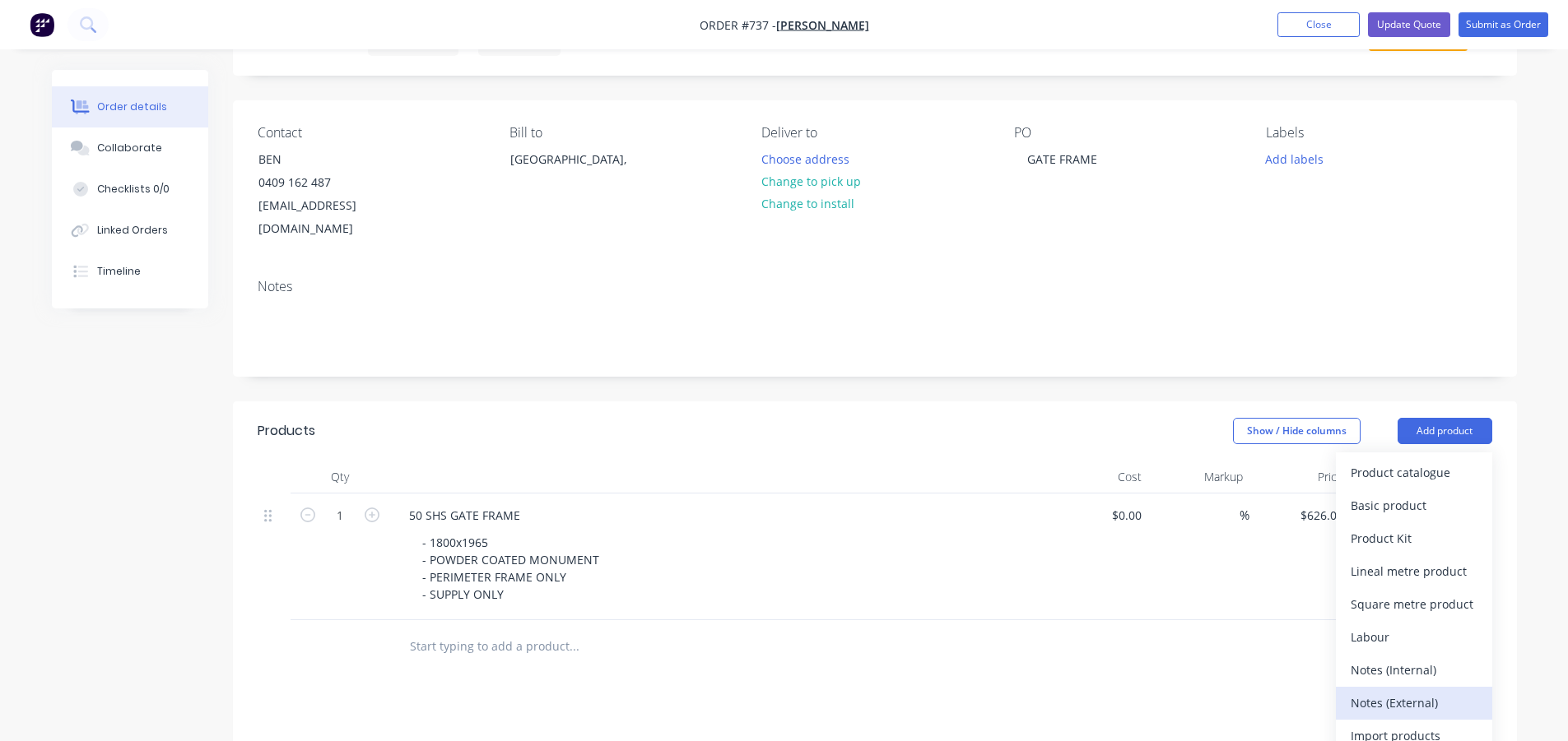
click at [1389, 691] on div "Notes (External)" at bounding box center [1414, 703] width 127 height 24
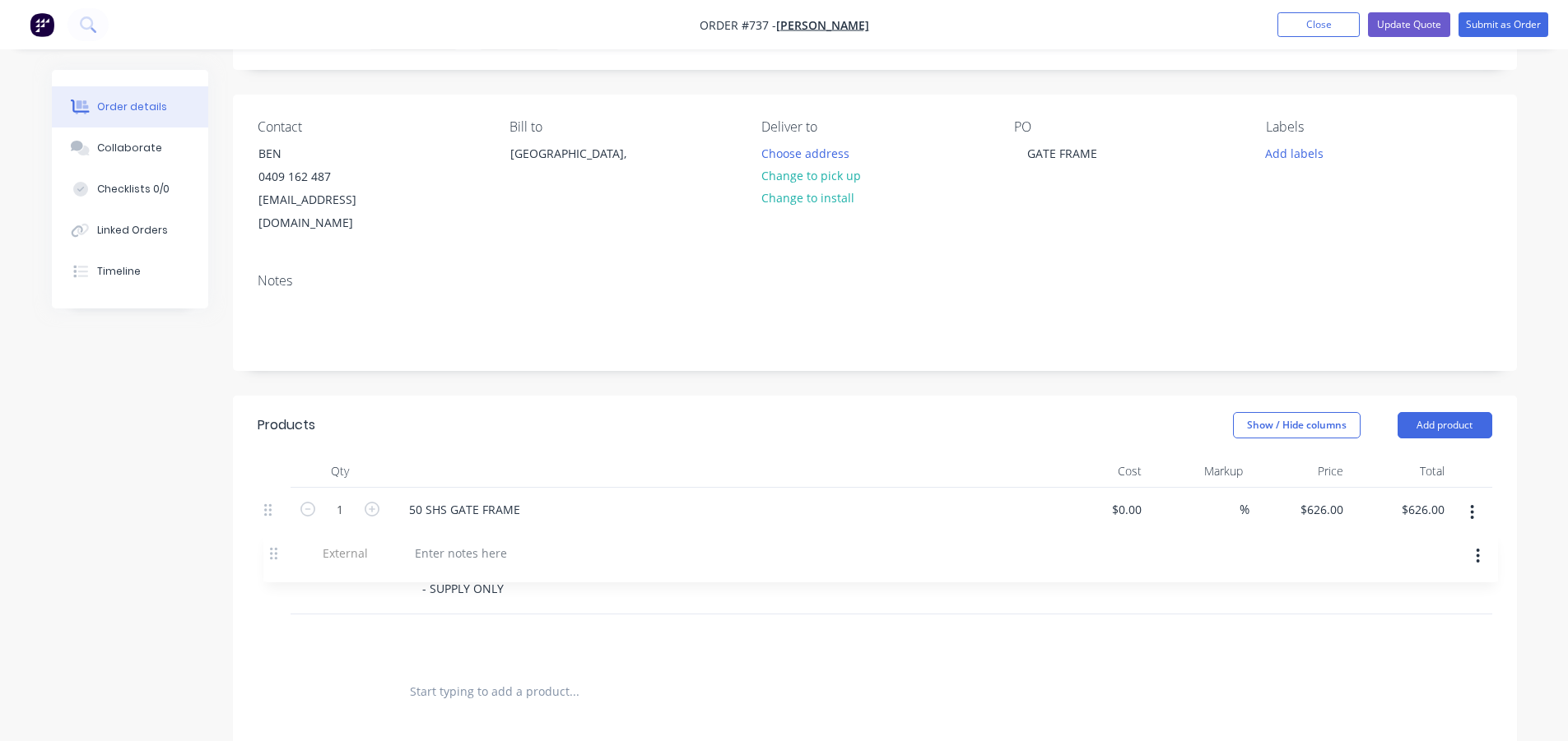
scroll to position [89, 0]
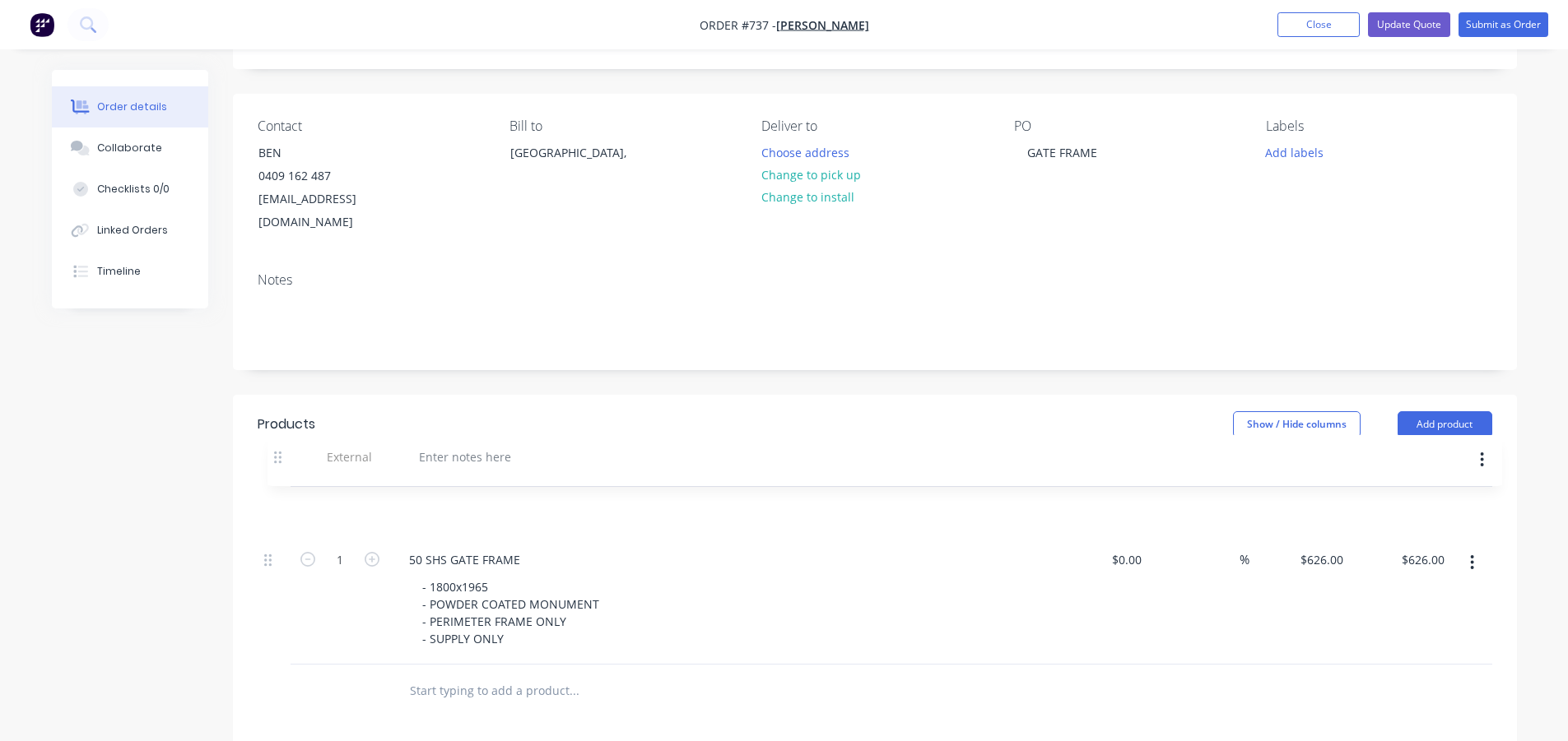
drag, startPoint x: 269, startPoint y: 622, endPoint x: 279, endPoint y: 454, distance: 168.3
click at [279, 454] on div "Qty Cost Markup Price Total 1 50 SHS GATE FRAME - 1800x1965 - POWDER COATED MON…" at bounding box center [875, 559] width 1234 height 210
click at [430, 497] on div at bounding box center [455, 508] width 119 height 24
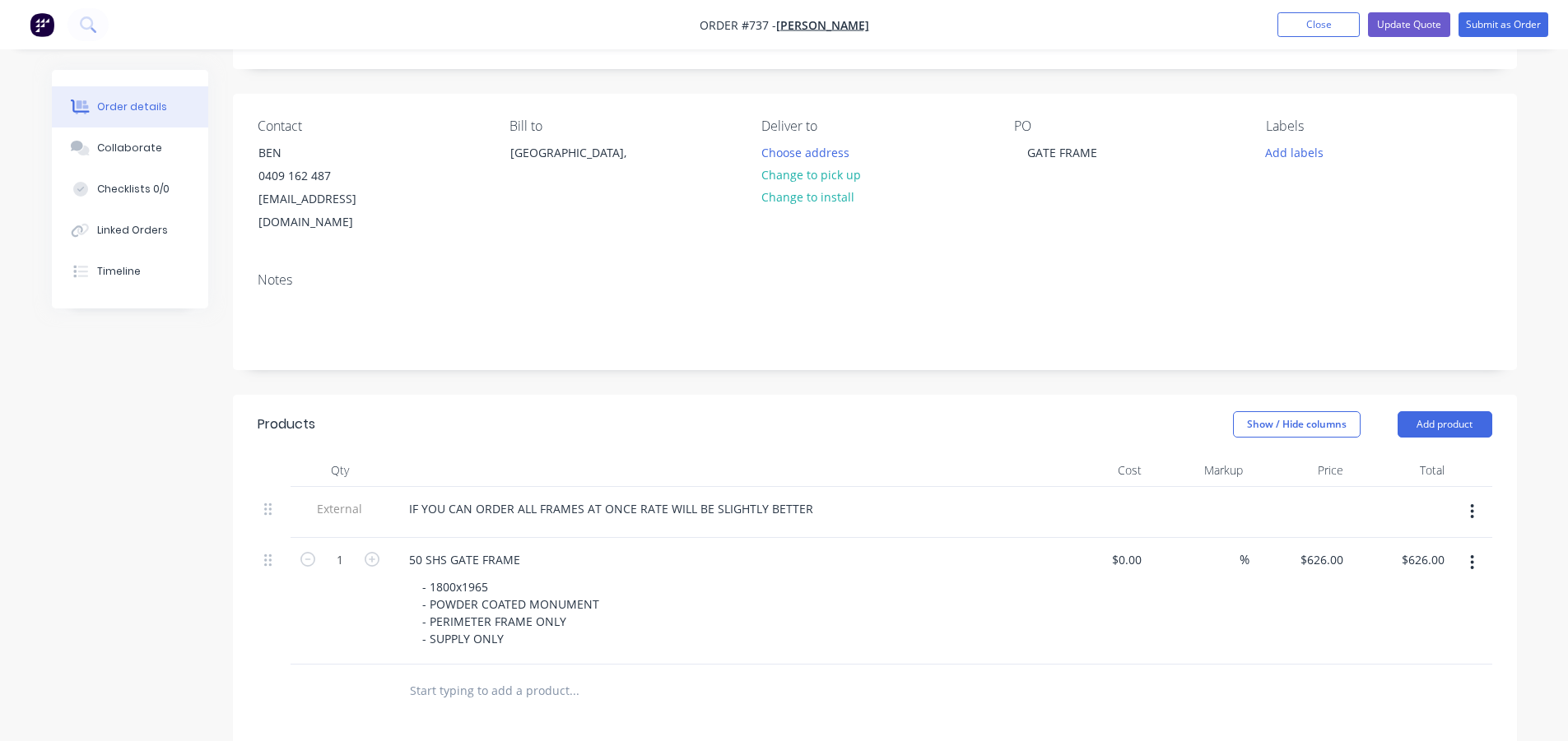
click at [538, 411] on div "Show / Hide columns Add product" at bounding box center [1005, 424] width 972 height 27
drag, startPoint x: 763, startPoint y: 487, endPoint x: 711, endPoint y: 490, distance: 52.1
click at [711, 497] on div "IF YOU CAN ORDER ALL FRAMES AT ONCE RATE WILL BE SLIGHTLY BETTER" at bounding box center [611, 508] width 431 height 24
drag, startPoint x: 747, startPoint y: 490, endPoint x: 702, endPoint y: 522, distance: 55.2
click at [630, 497] on div "IF YOU CAN ORDER ALL FRAMES AT ONCE RATE WILL BEBETTER" at bounding box center [582, 508] width 373 height 24
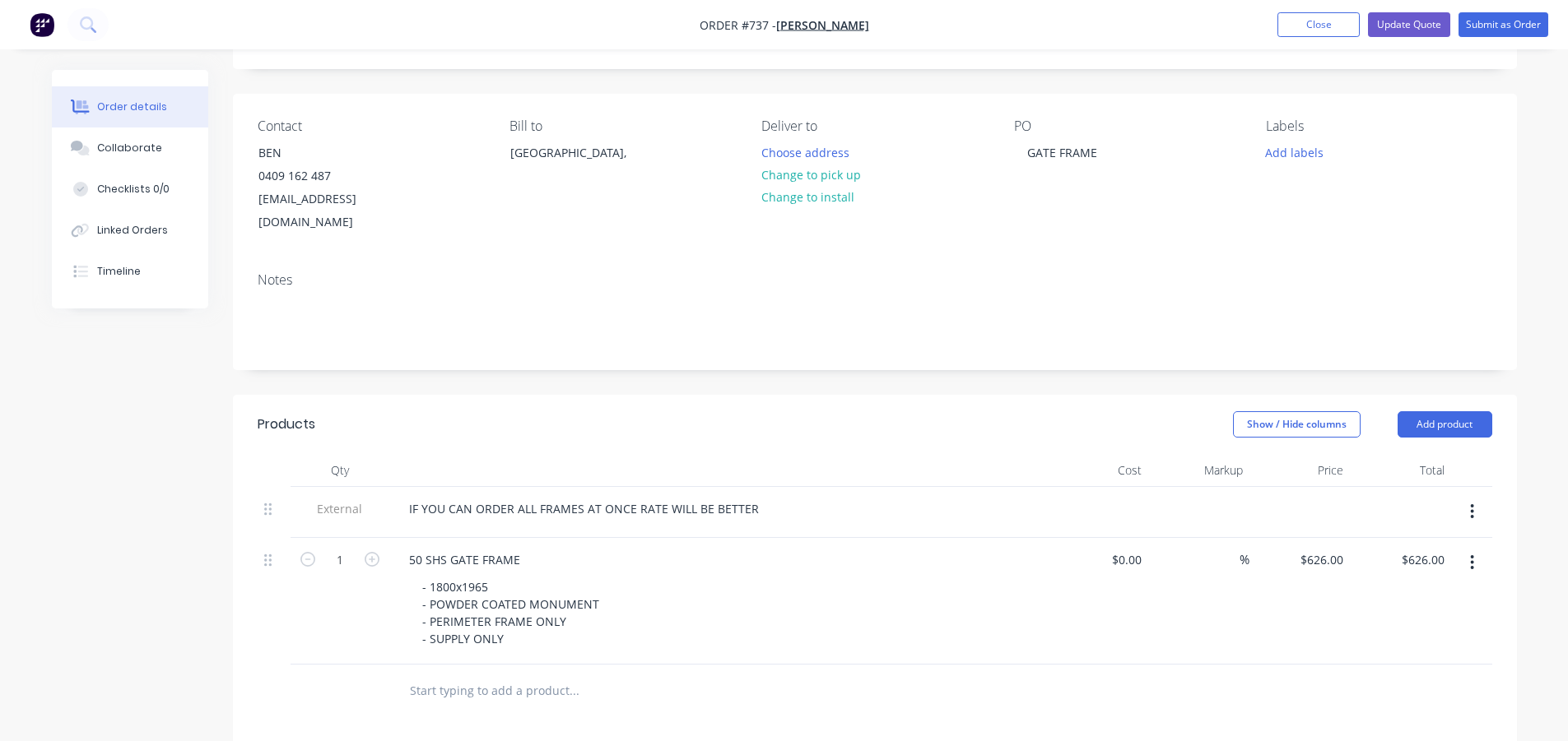
click at [841, 424] on header "Products Show / Hide columns Add product" at bounding box center [875, 424] width 1284 height 59
click at [1390, 21] on button "Update Quote" at bounding box center [1409, 25] width 82 height 25
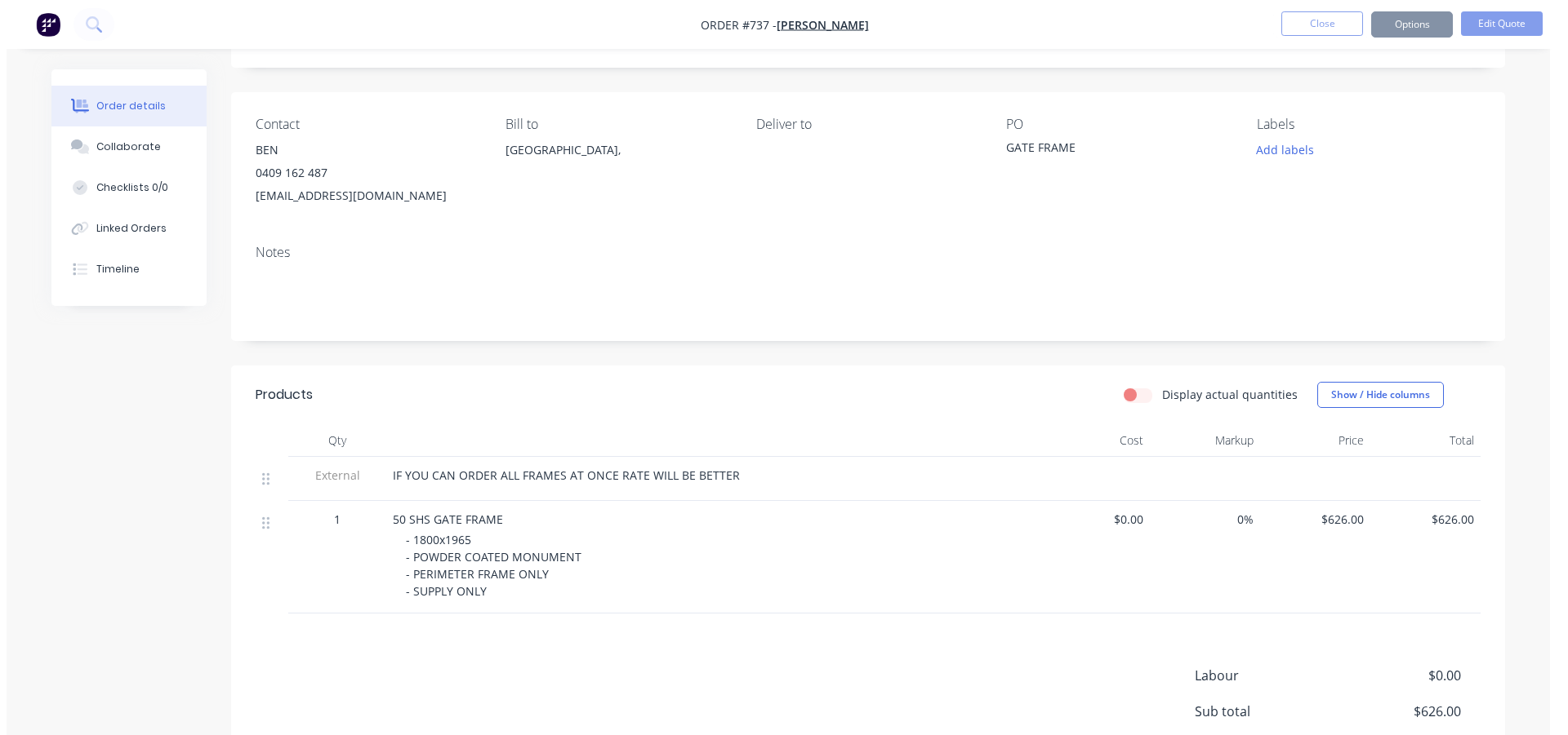
scroll to position [0, 0]
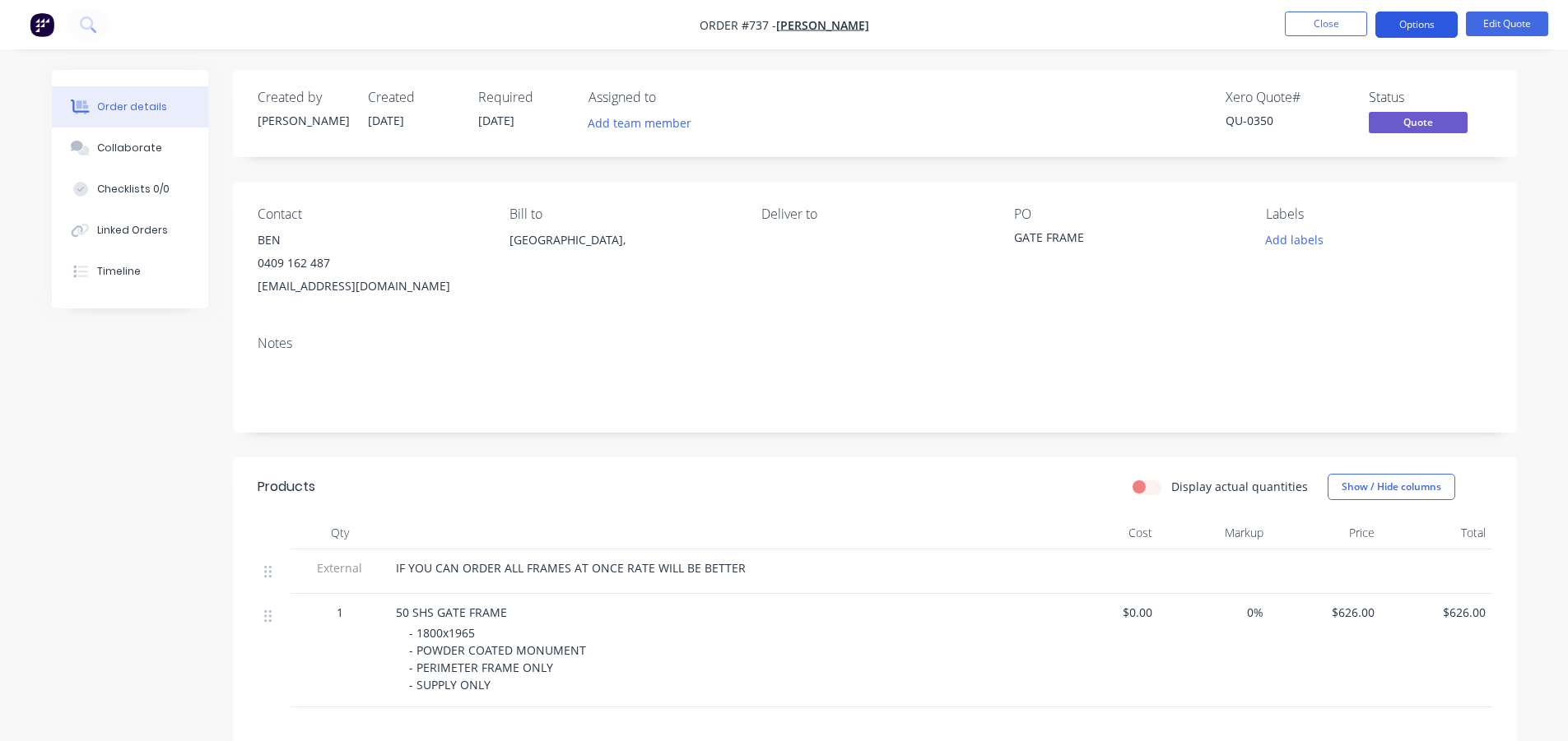
click at [1427, 23] on button "Options" at bounding box center [1416, 25] width 82 height 27
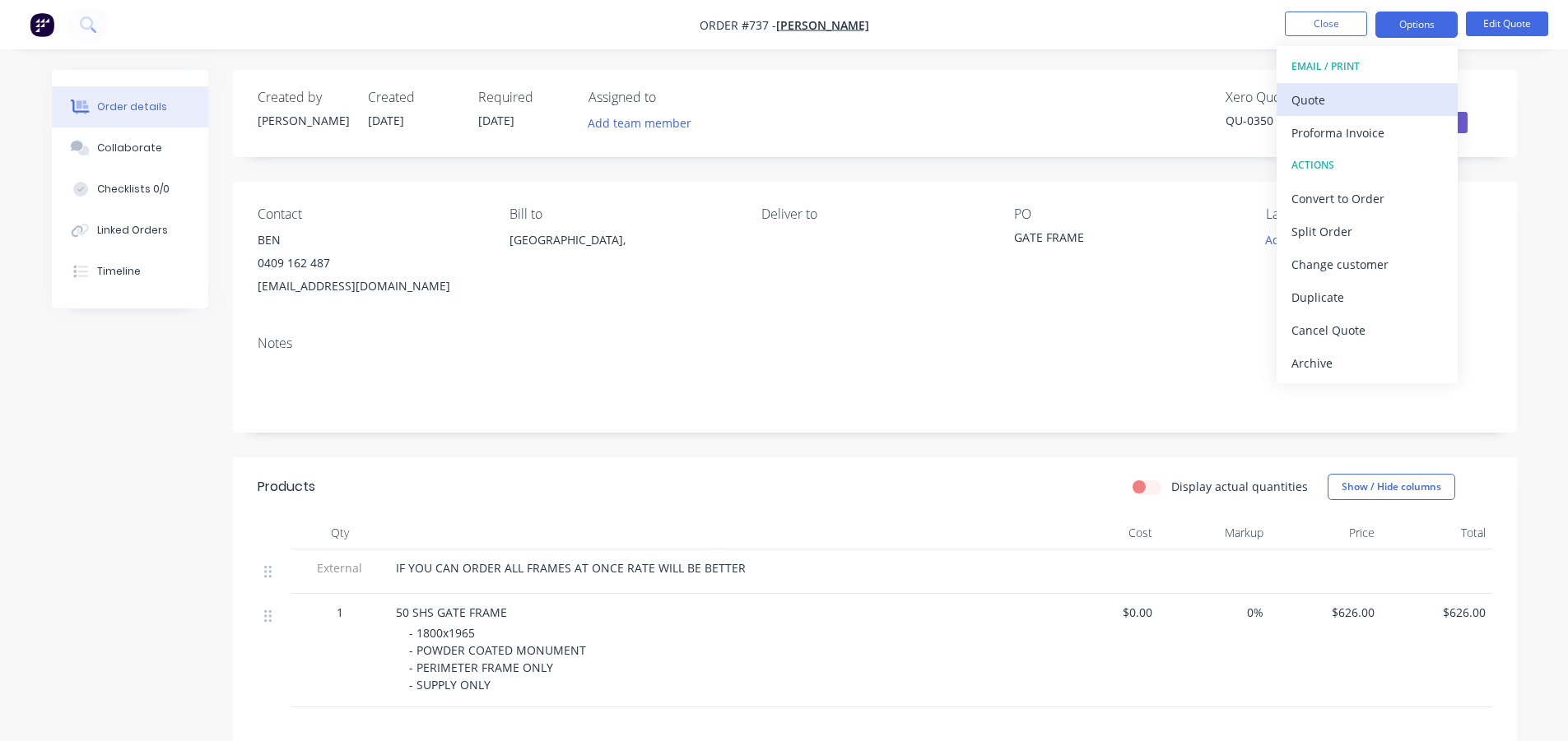
click at [1323, 98] on div "Quote" at bounding box center [1367, 100] width 152 height 24
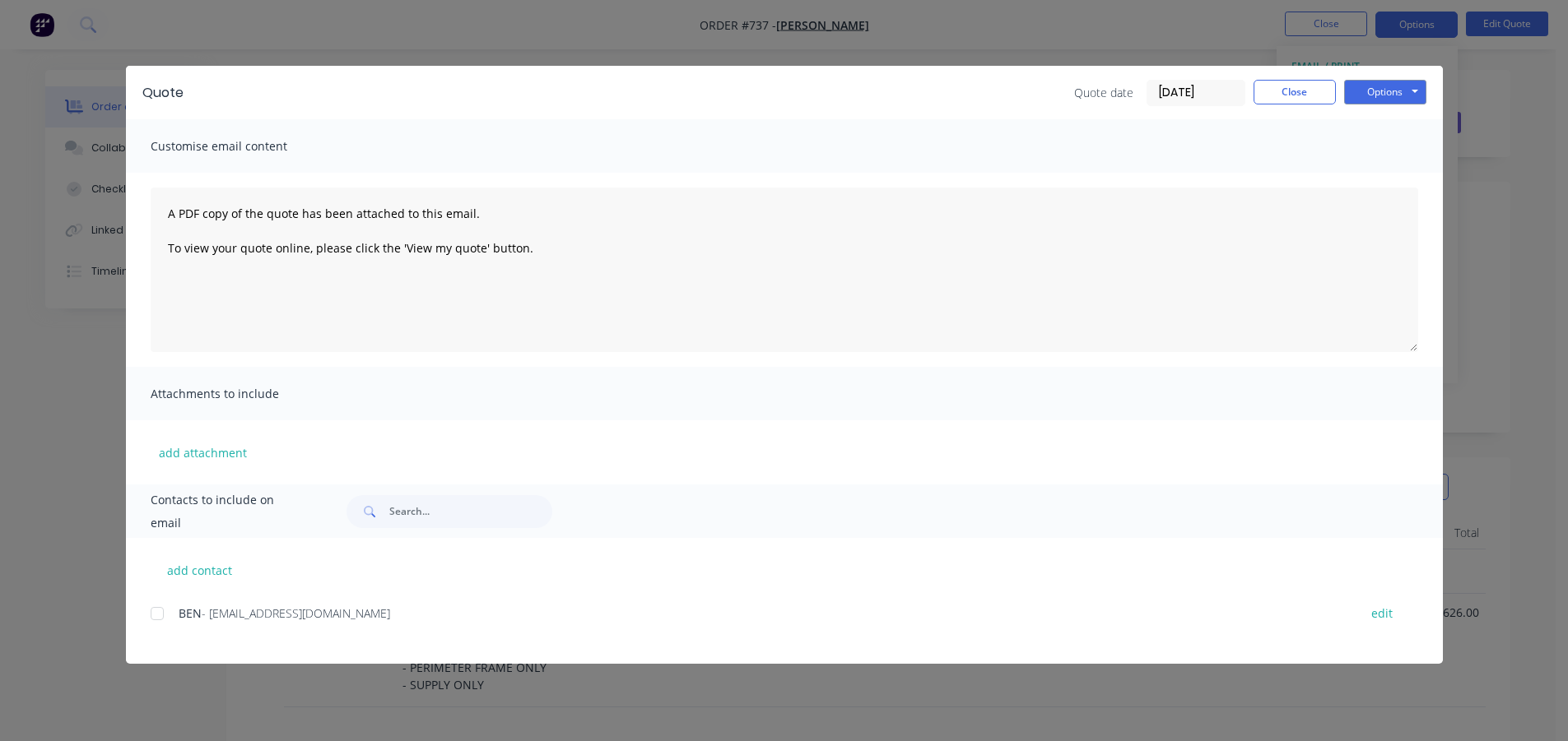
click at [153, 614] on div at bounding box center [157, 613] width 33 height 33
click at [1390, 97] on button "Options" at bounding box center [1385, 93] width 82 height 25
click at [1371, 164] on button "Email" at bounding box center [1397, 176] width 105 height 27
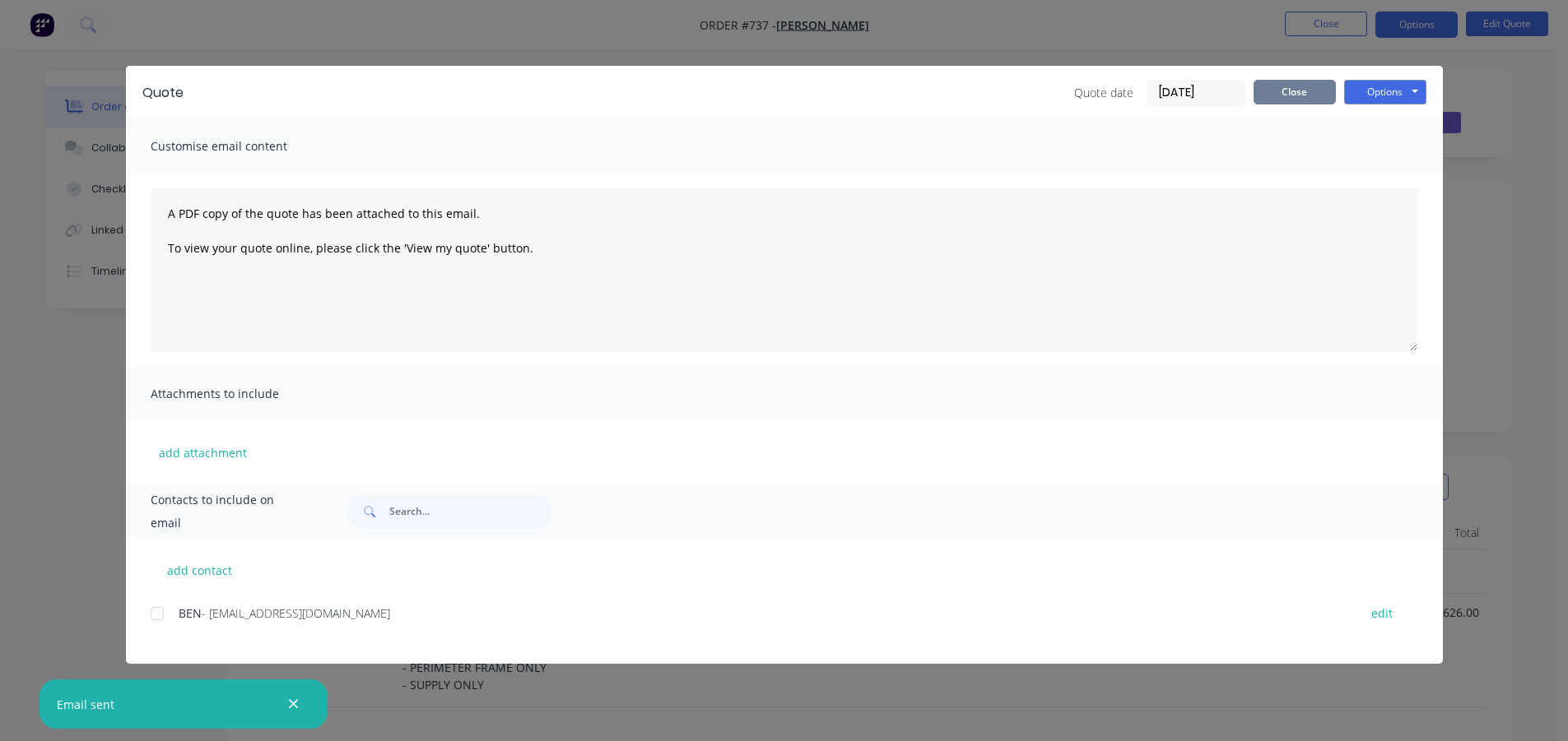
click at [1273, 98] on button "Close" at bounding box center [1295, 93] width 82 height 25
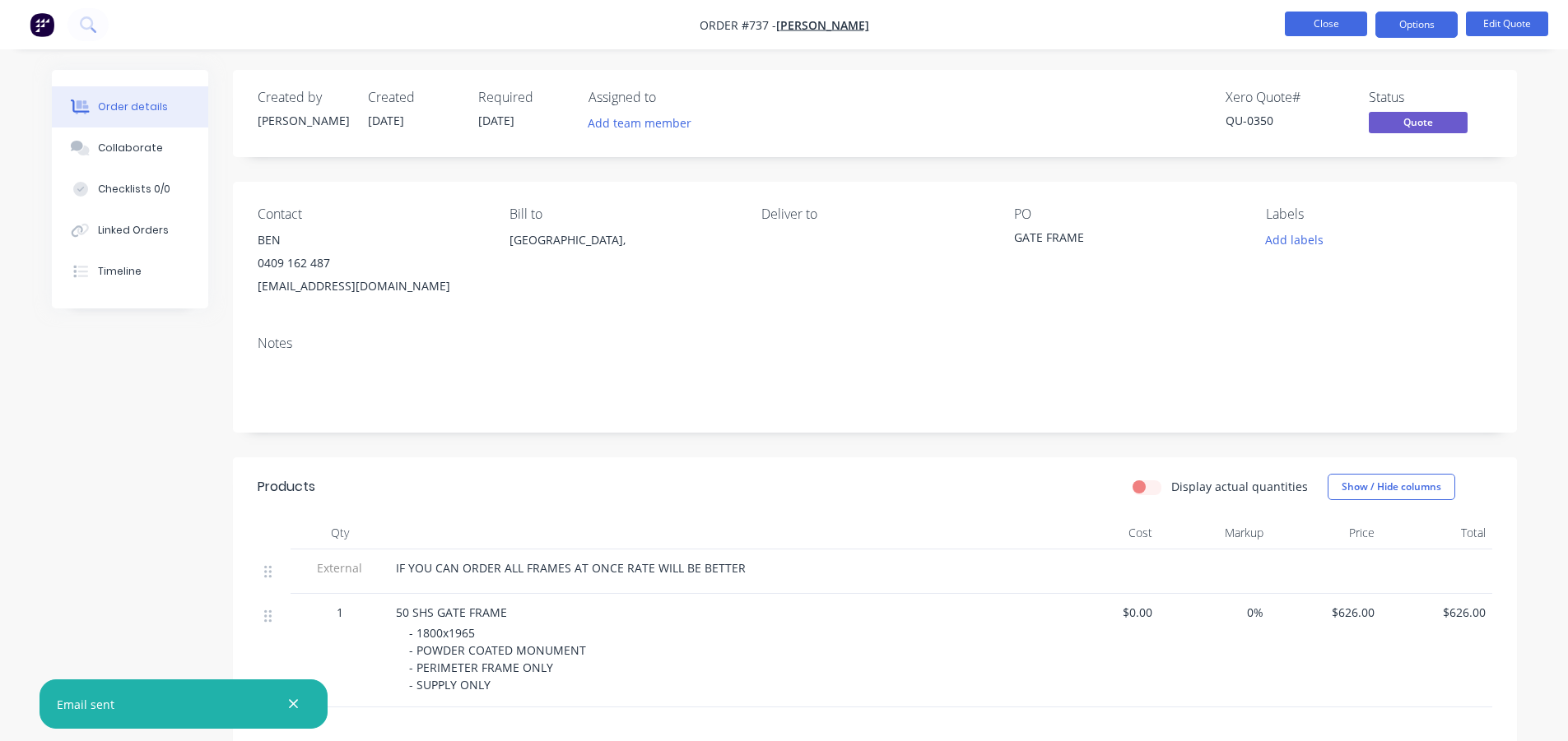
click at [1317, 21] on button "Close" at bounding box center [1326, 24] width 82 height 25
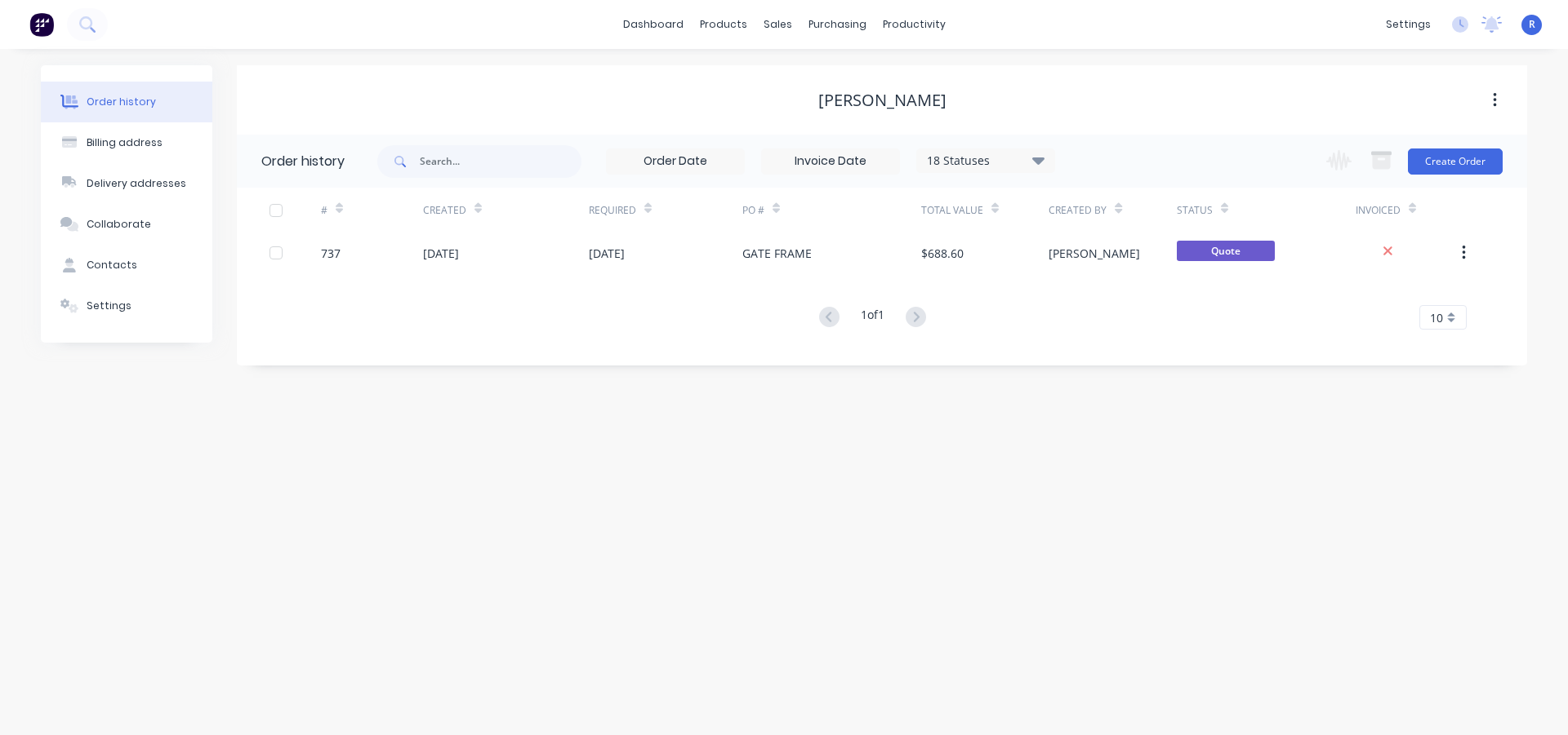
click at [101, 105] on div "Order history" at bounding box center [121, 102] width 69 height 15
click at [818, 90] on link "Sales Orders" at bounding box center [864, 77] width 217 height 33
